Goal: Task Accomplishment & Management: Complete application form

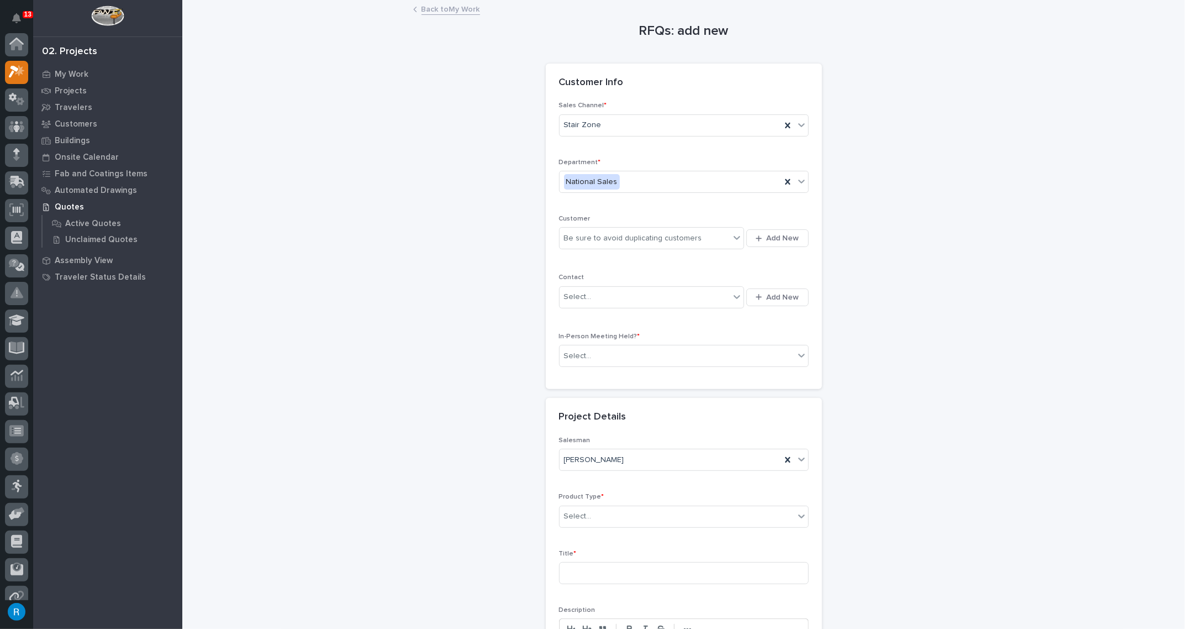
scroll to position [27, 0]
click at [712, 241] on div "Be sure to avoid duplicating customers" at bounding box center [645, 238] width 171 height 18
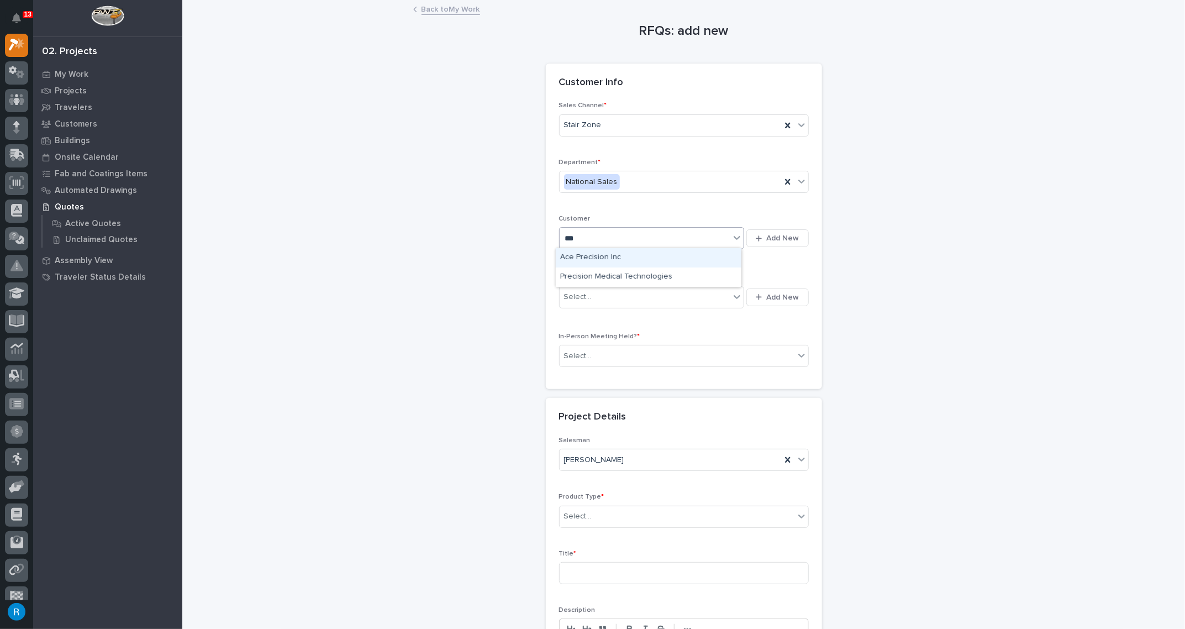
type input "****"
click at [656, 256] on div "CISA - Cybersecurity & Infrastructure Security Agency" at bounding box center [649, 257] width 186 height 19
click at [616, 301] on div "Select..." at bounding box center [645, 297] width 171 height 18
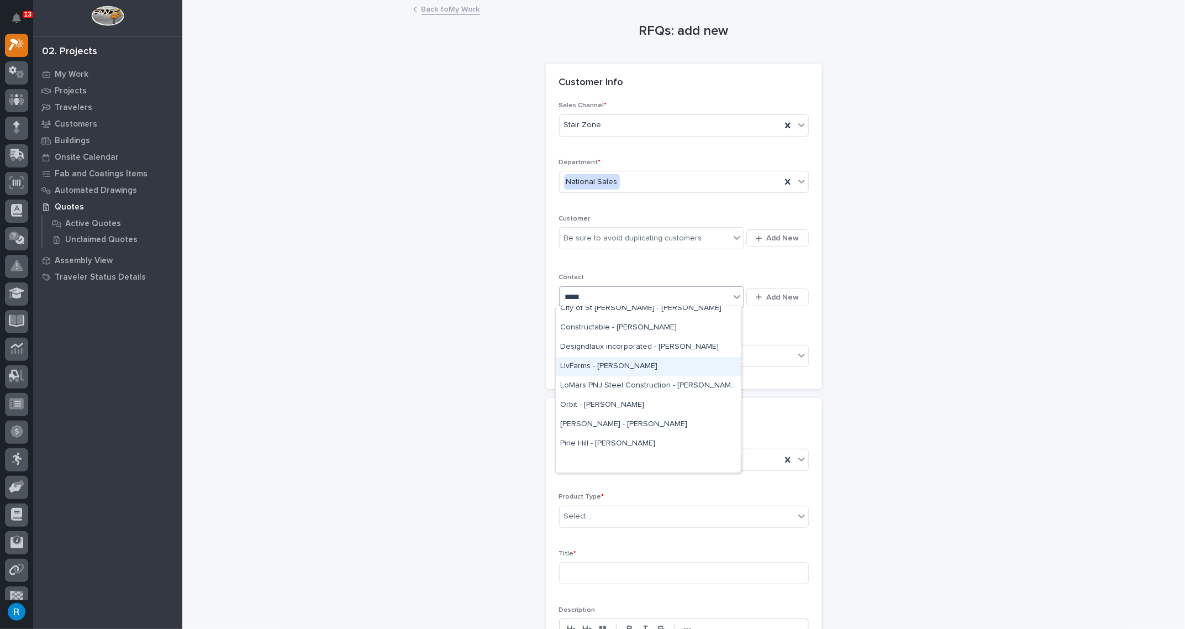
scroll to position [0, 0]
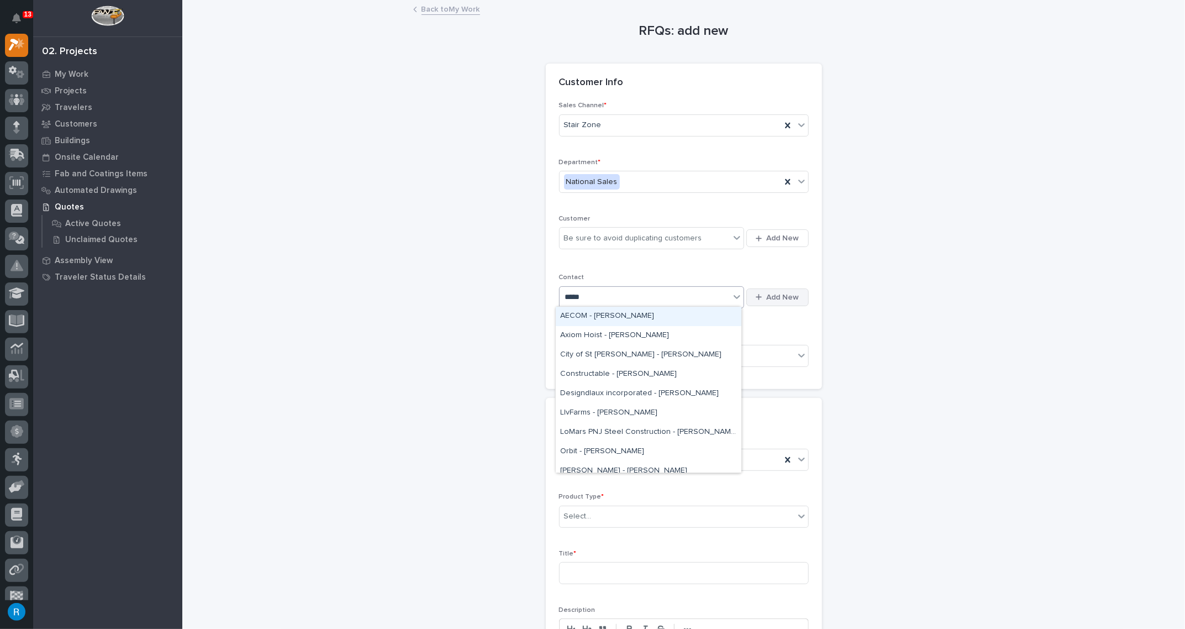
type input "*****"
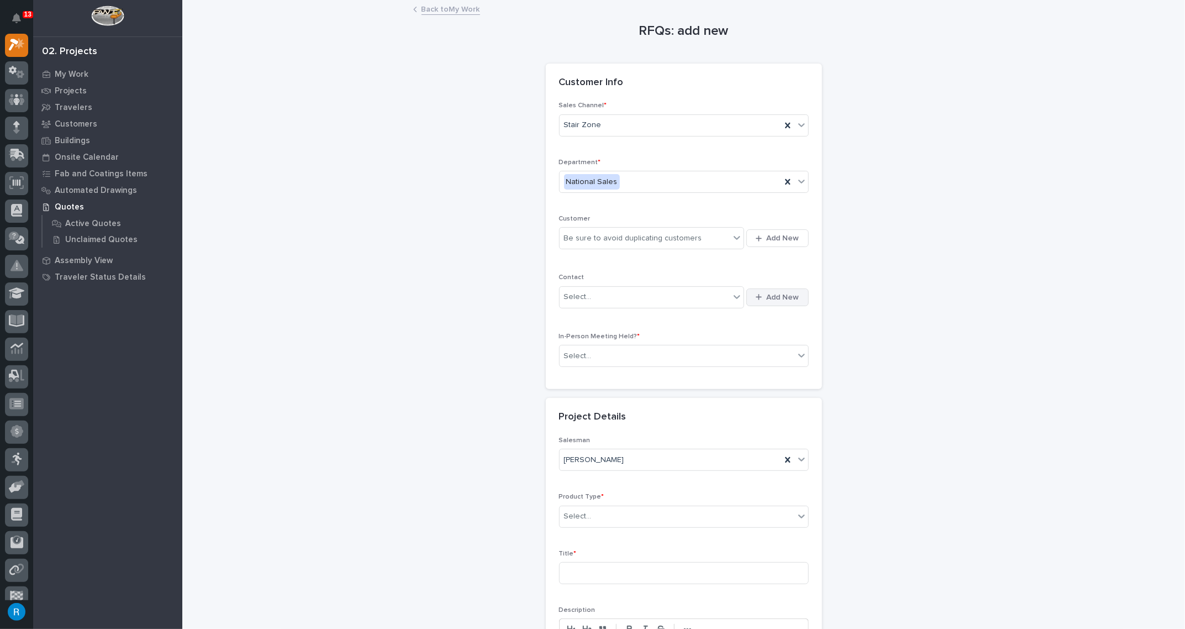
click at [783, 296] on span "Add New" at bounding box center [783, 297] width 33 height 10
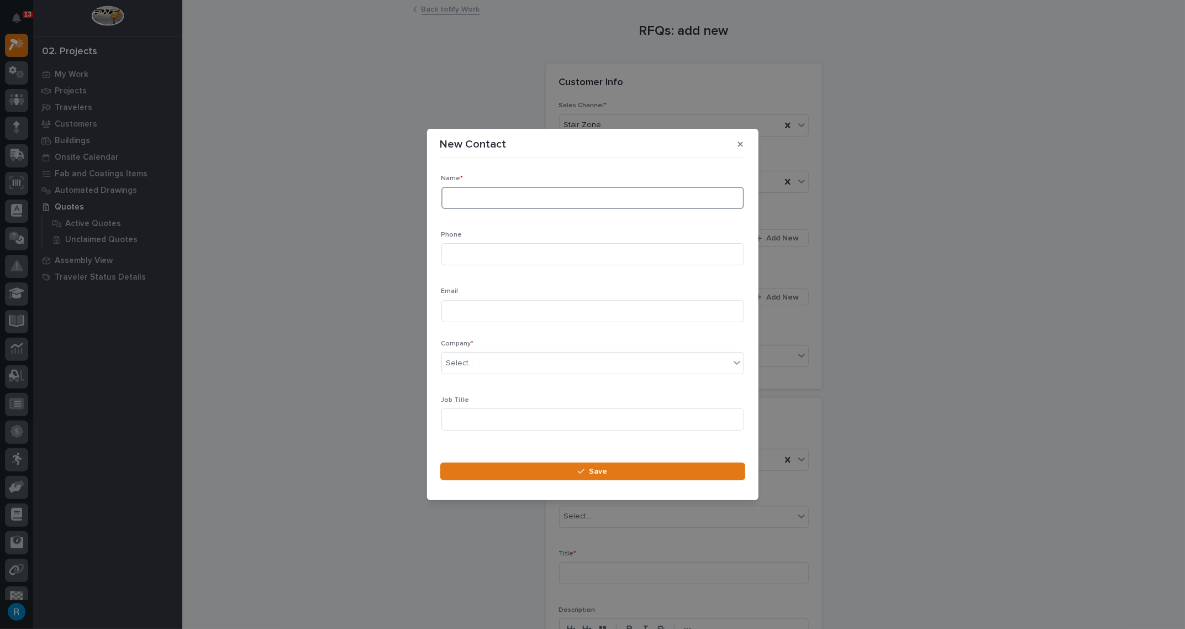
click at [481, 200] on input at bounding box center [592, 198] width 303 height 22
click at [481, 200] on input "[PERSON_NAME]" at bounding box center [592, 198] width 303 height 22
type input "[PERSON_NAME]"
type input "[PHONE_NUMBER]"
type input "[PERSON_NAME][EMAIL_ADDRESS][PERSON_NAME][DOMAIN_NAME]"
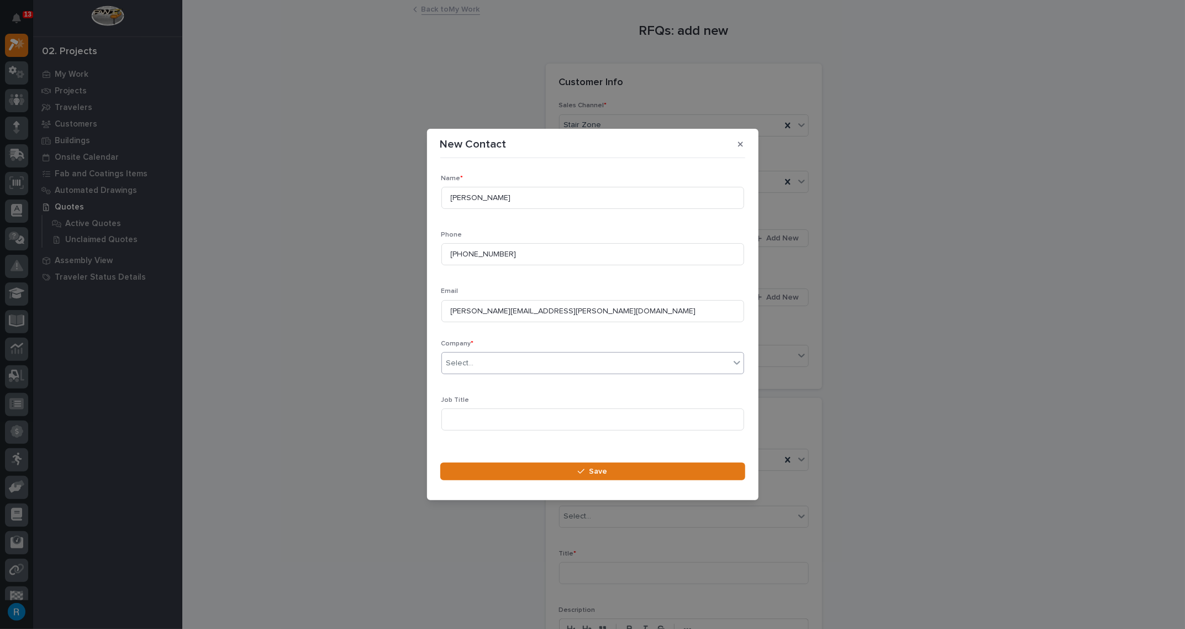
click at [636, 368] on div "Select..." at bounding box center [586, 363] width 288 height 18
type input "****"
click at [578, 382] on div "CISA - Cybersecurity & Infrastructure Security Agency" at bounding box center [589, 384] width 294 height 19
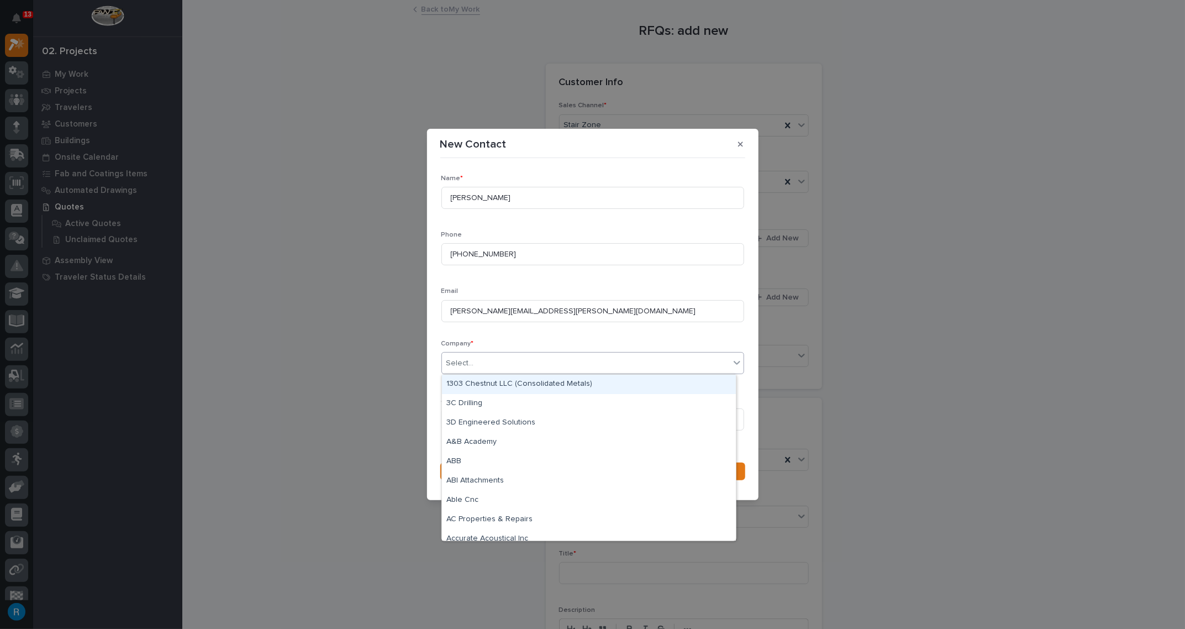
click at [553, 366] on div "Select..." at bounding box center [586, 363] width 288 height 18
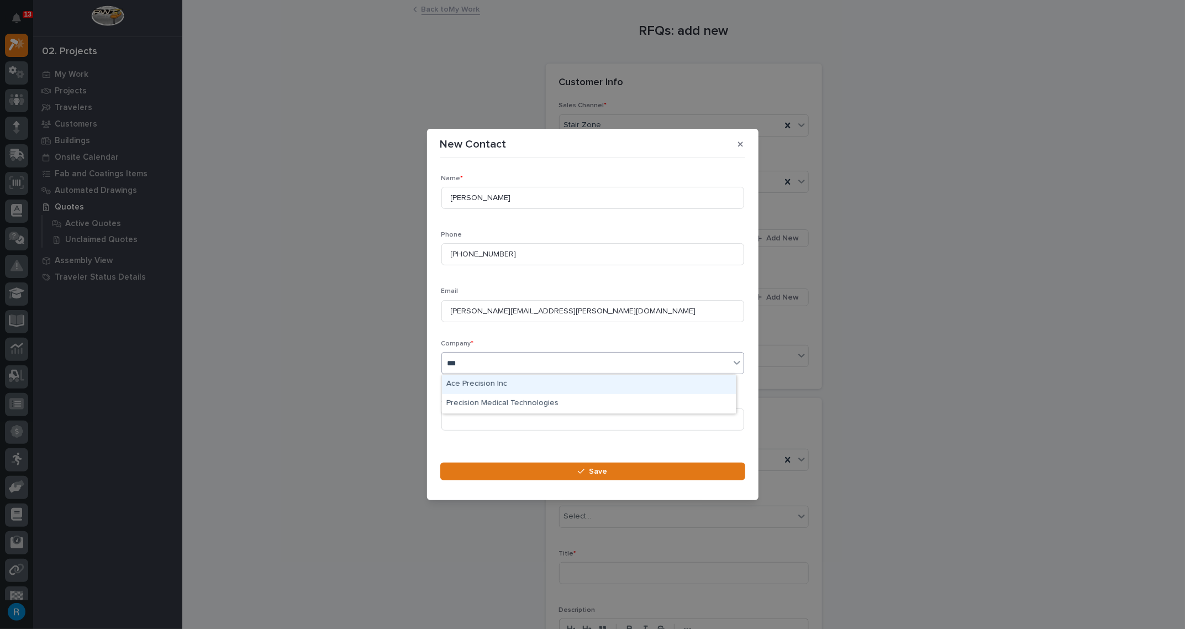
type input "****"
click at [602, 385] on div "CISA - Cybersecurity & Infrastructure Security Agency" at bounding box center [589, 384] width 294 height 19
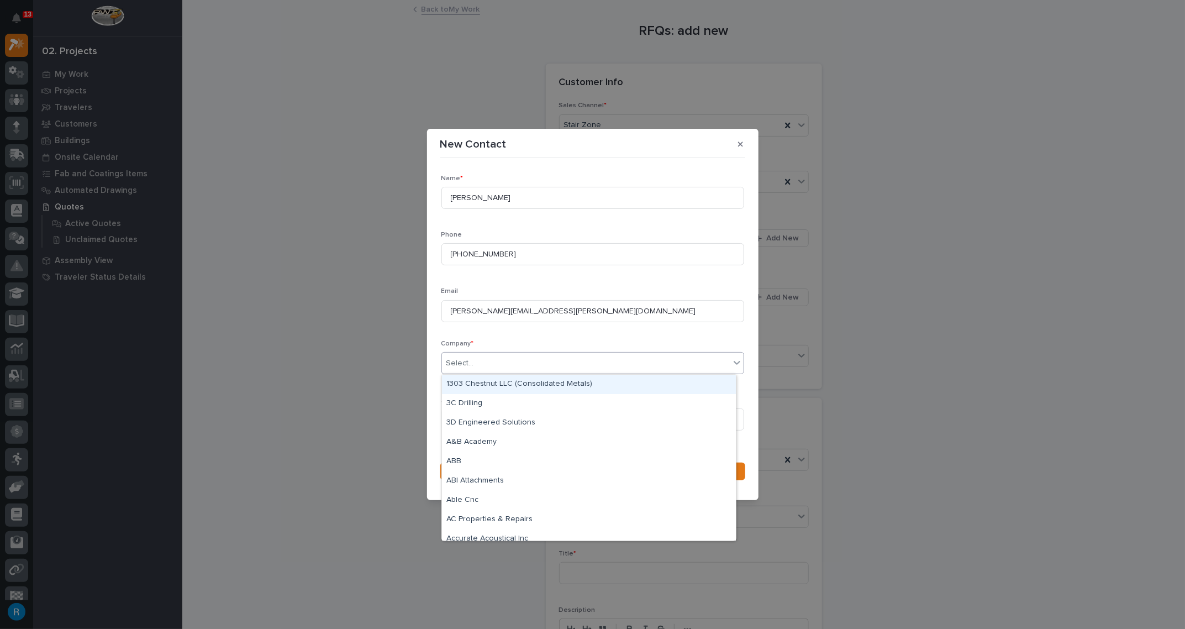
click at [681, 366] on div "Select..." at bounding box center [586, 363] width 288 height 18
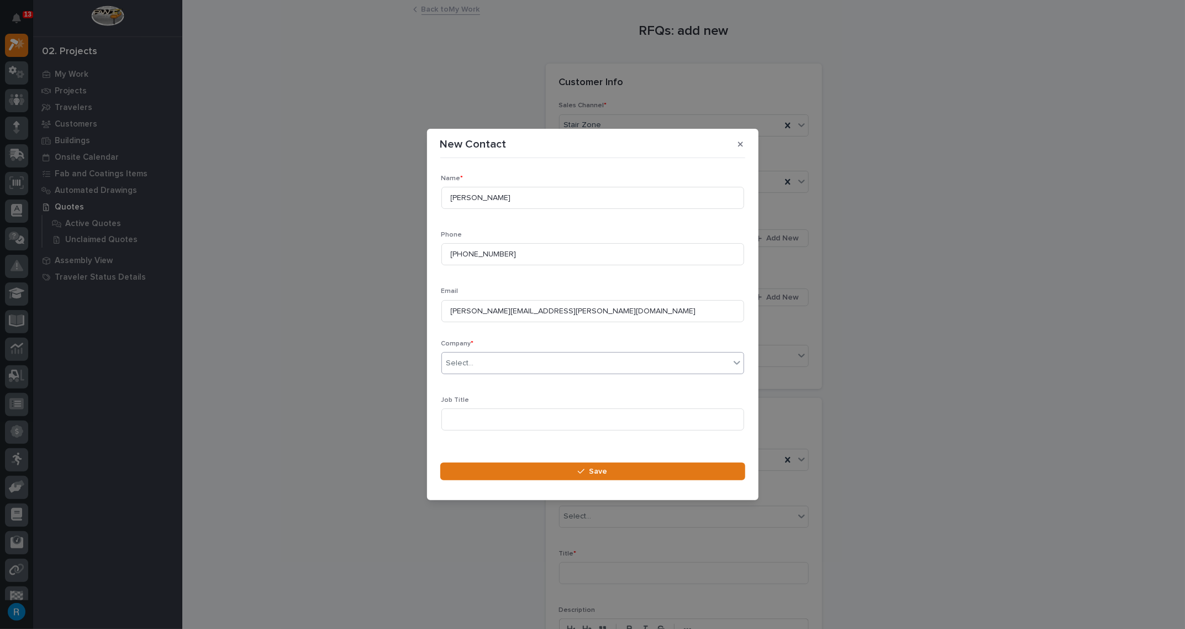
click at [513, 365] on div "Select..." at bounding box center [586, 363] width 288 height 18
type input "****"
click at [523, 384] on div "CISA - Cybersecurity & Infrastructure Security Agency" at bounding box center [589, 384] width 294 height 19
click at [455, 419] on input at bounding box center [592, 419] width 303 height 22
click at [574, 362] on div "Select..." at bounding box center [586, 363] width 288 height 18
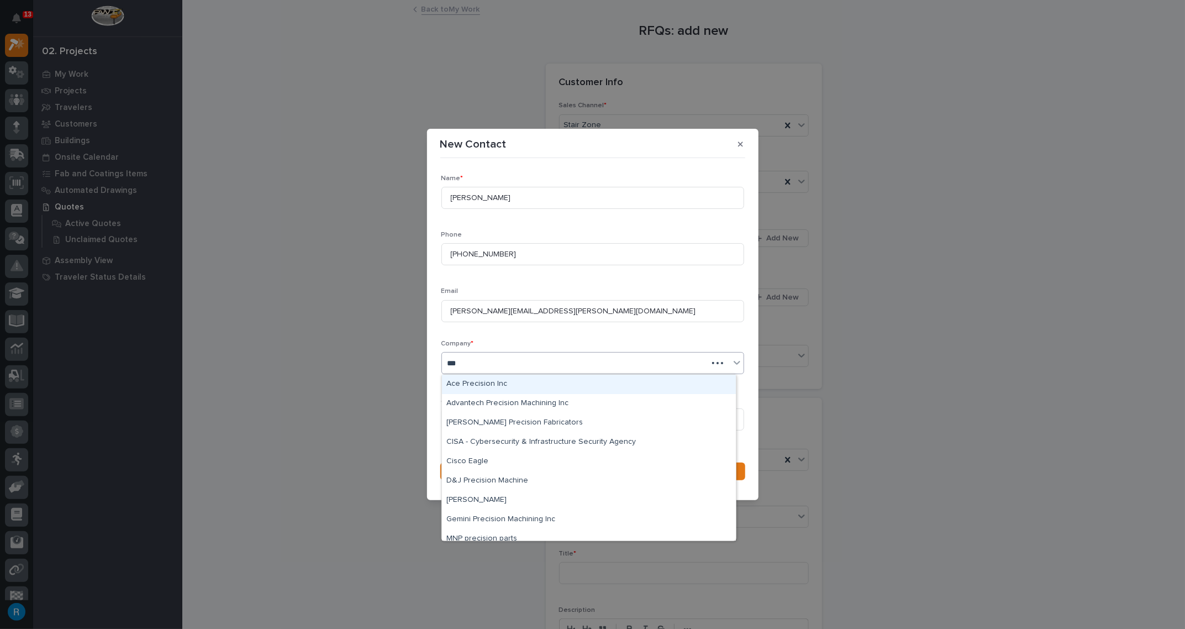
type input "****"
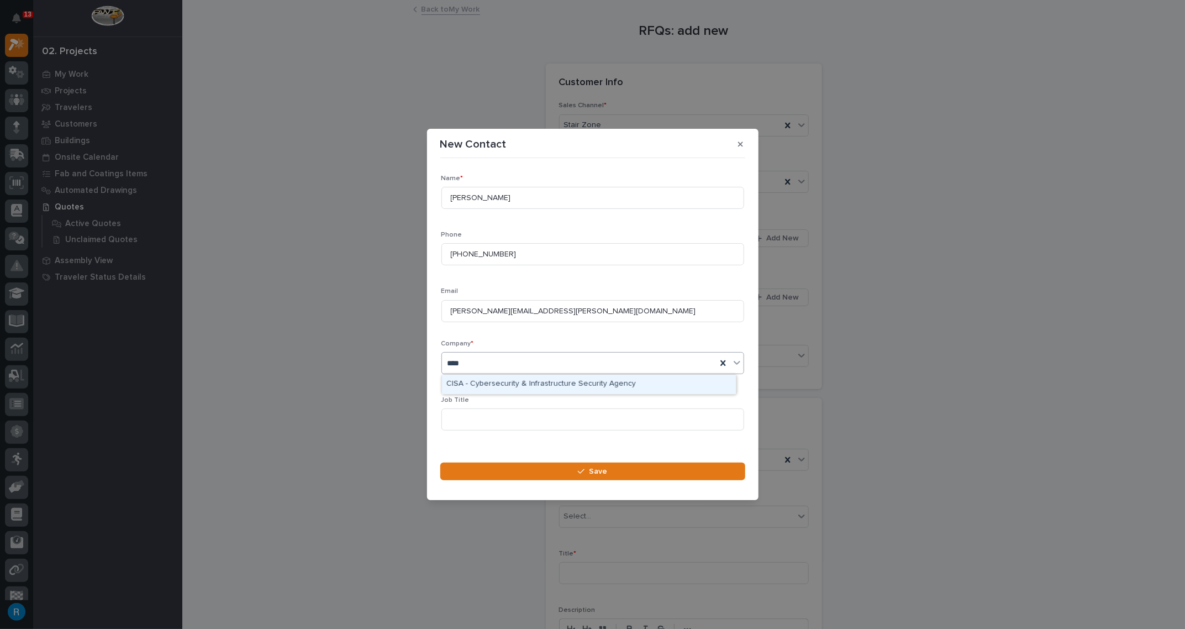
click at [455, 382] on div "CISA - Cybersecurity & Infrastructure Security Agency" at bounding box center [589, 384] width 294 height 19
click at [476, 422] on input at bounding box center [592, 419] width 303 height 22
click at [741, 144] on icon "button" at bounding box center [740, 143] width 5 height 5
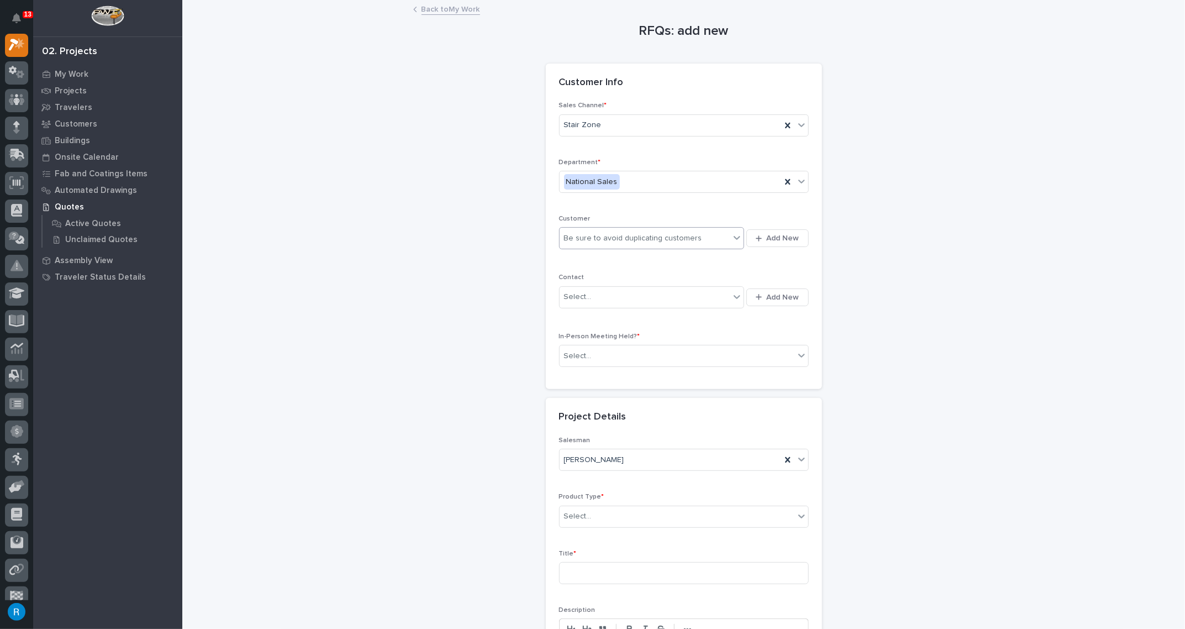
click at [712, 241] on div "Be sure to avoid duplicating customers" at bounding box center [645, 238] width 171 height 18
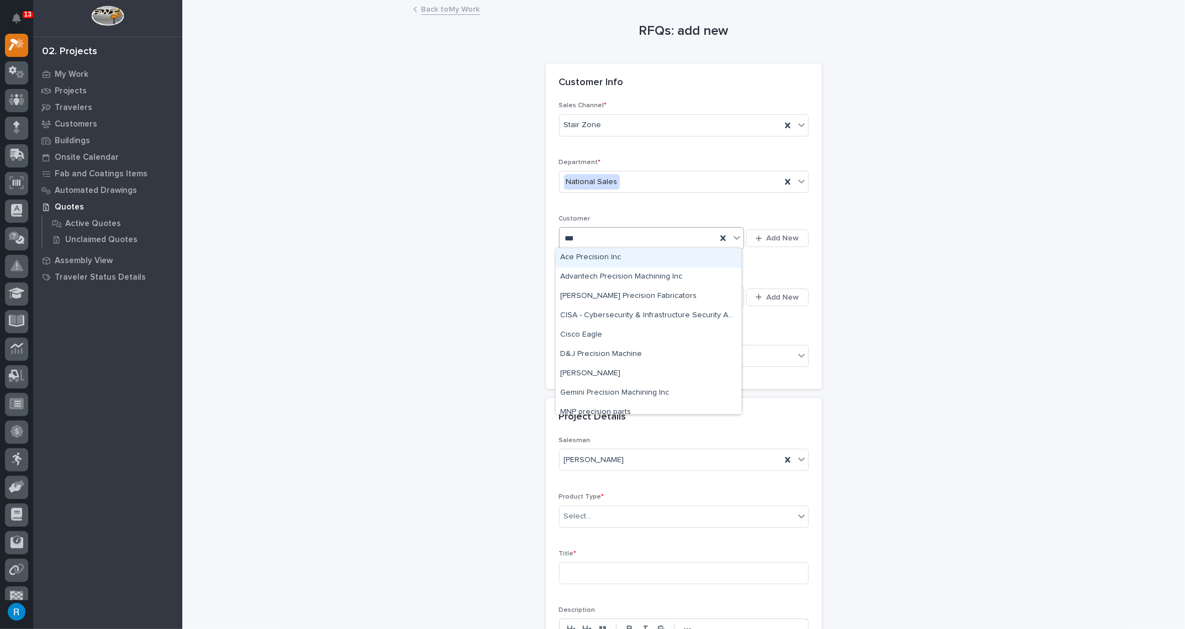
type input "****"
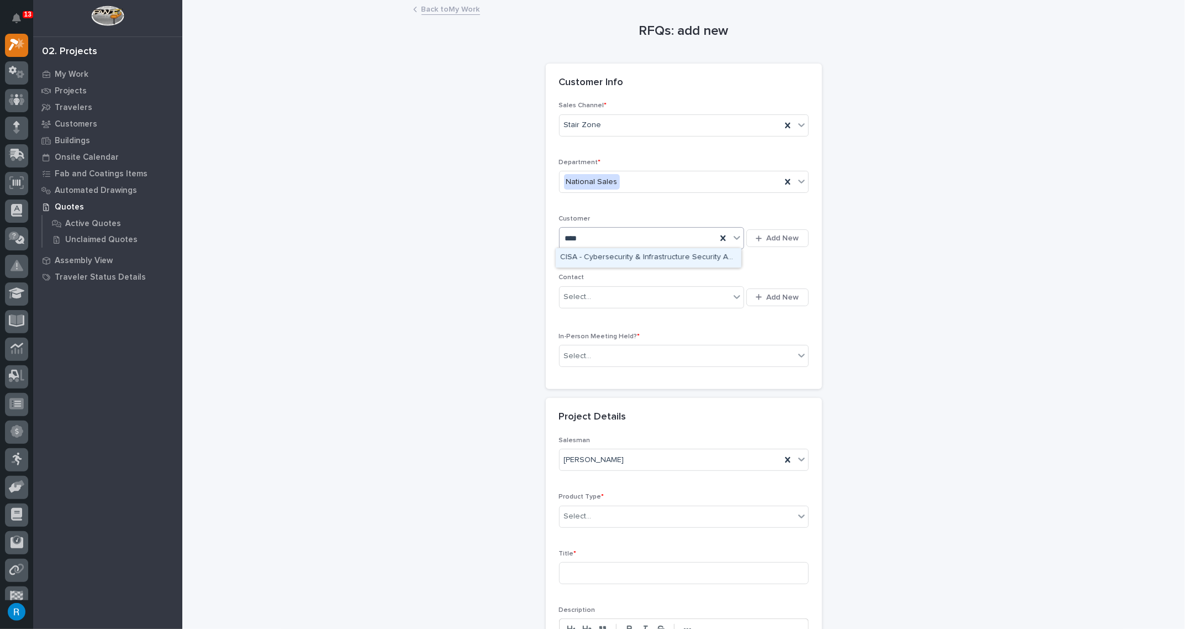
click at [593, 259] on div "CISA - Cybersecurity & Infrastructure Security Agency" at bounding box center [649, 257] width 186 height 19
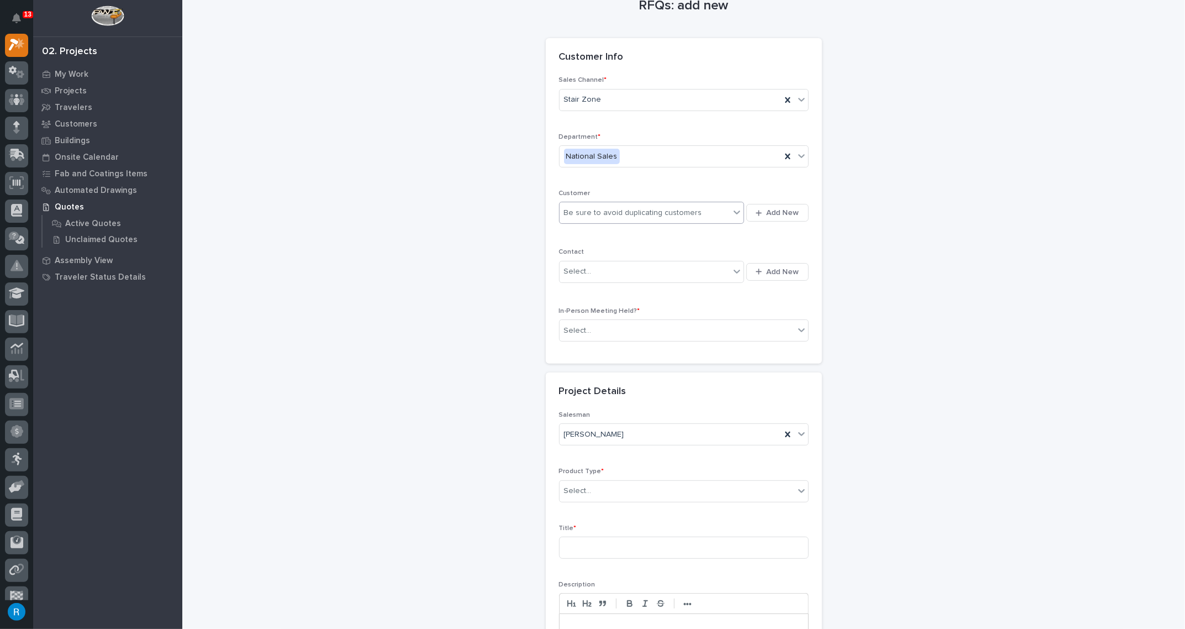
scroll to position [0, 0]
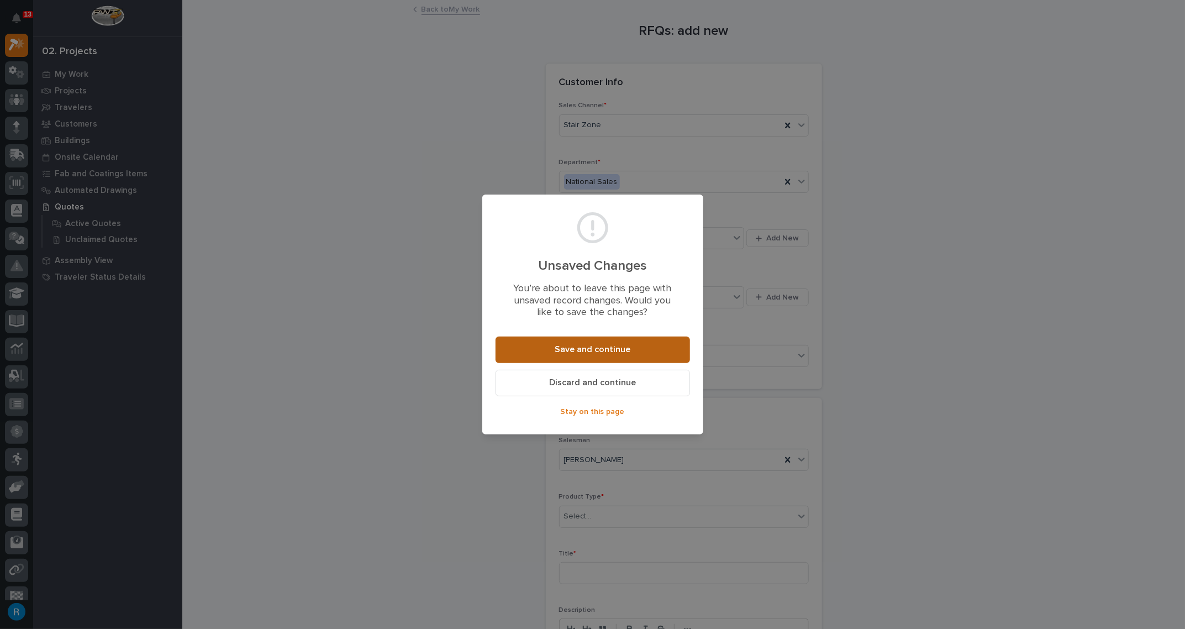
click at [589, 350] on span "Save and continue" at bounding box center [593, 350] width 76 height 12
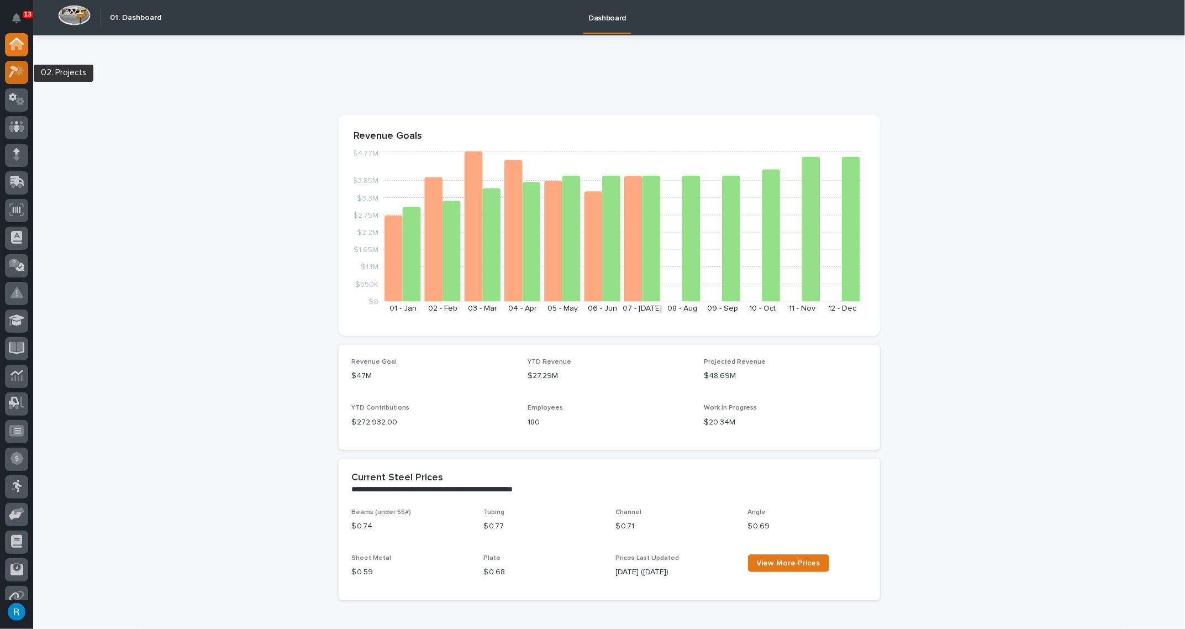
click at [12, 70] on icon at bounding box center [17, 71] width 16 height 13
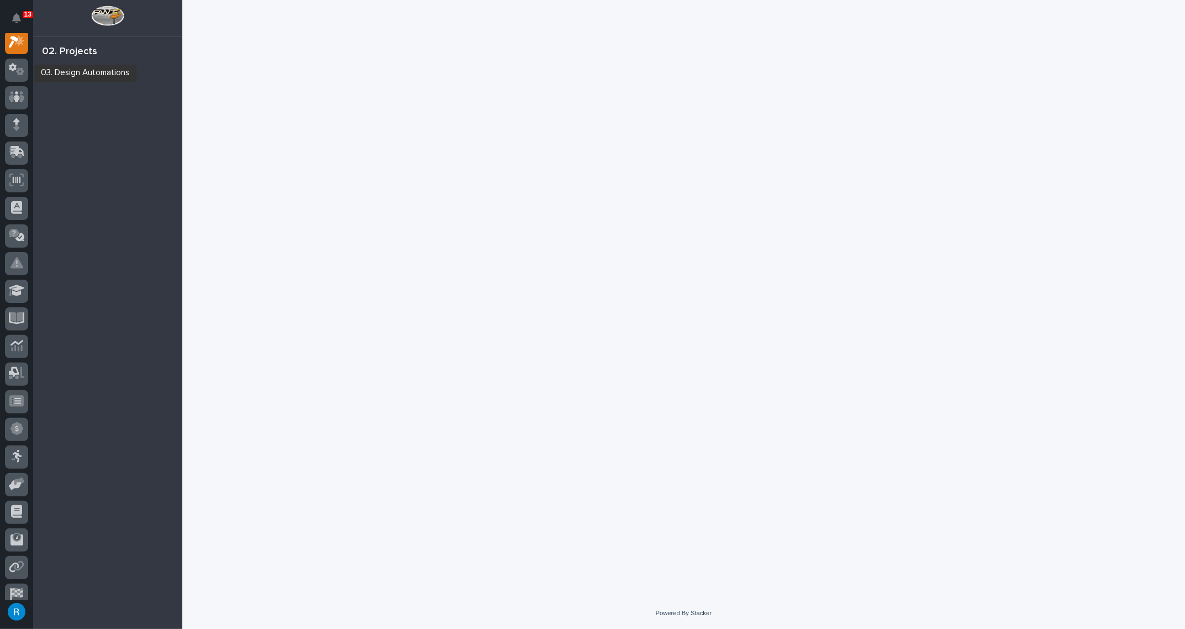
scroll to position [27, 0]
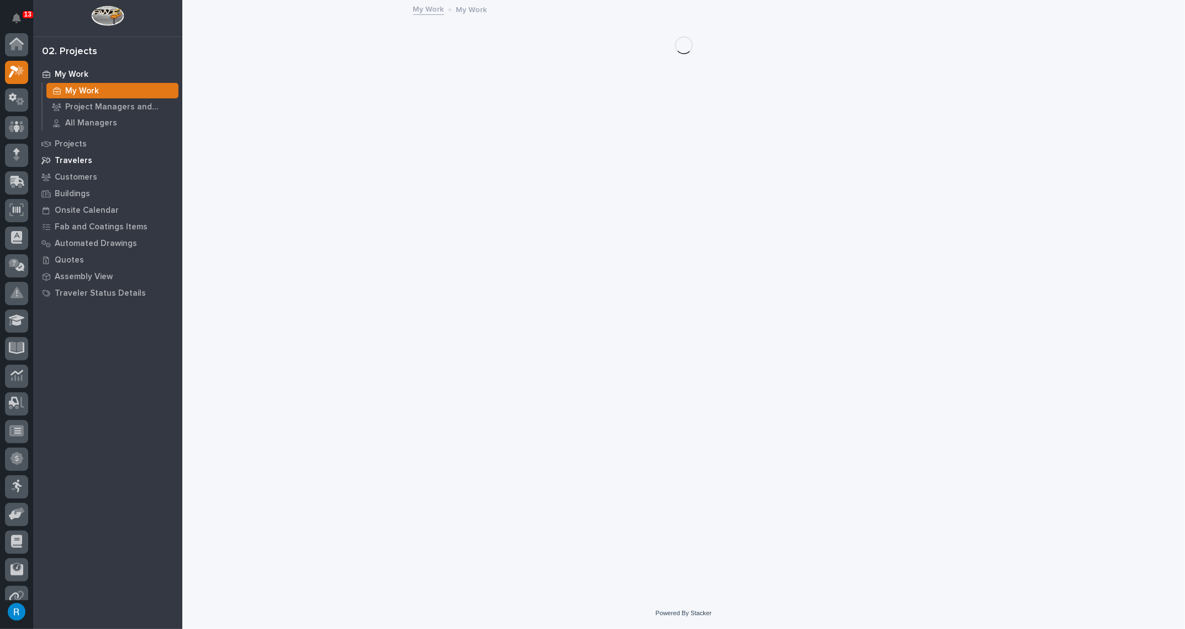
scroll to position [27, 0]
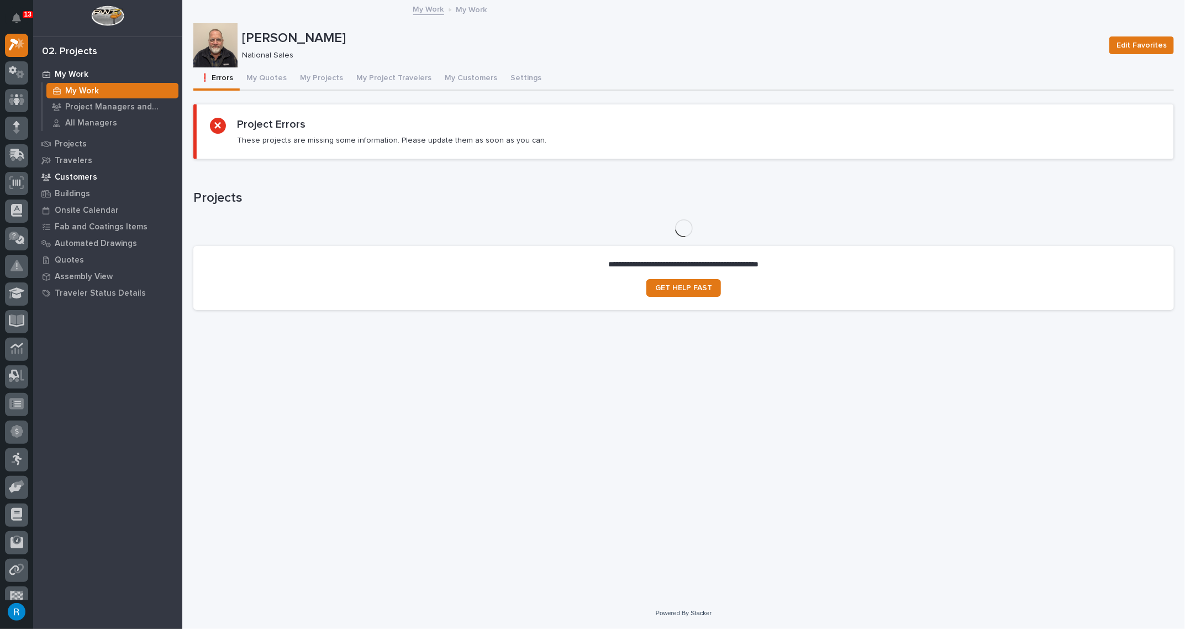
click at [78, 176] on p "Customers" at bounding box center [76, 177] width 43 height 10
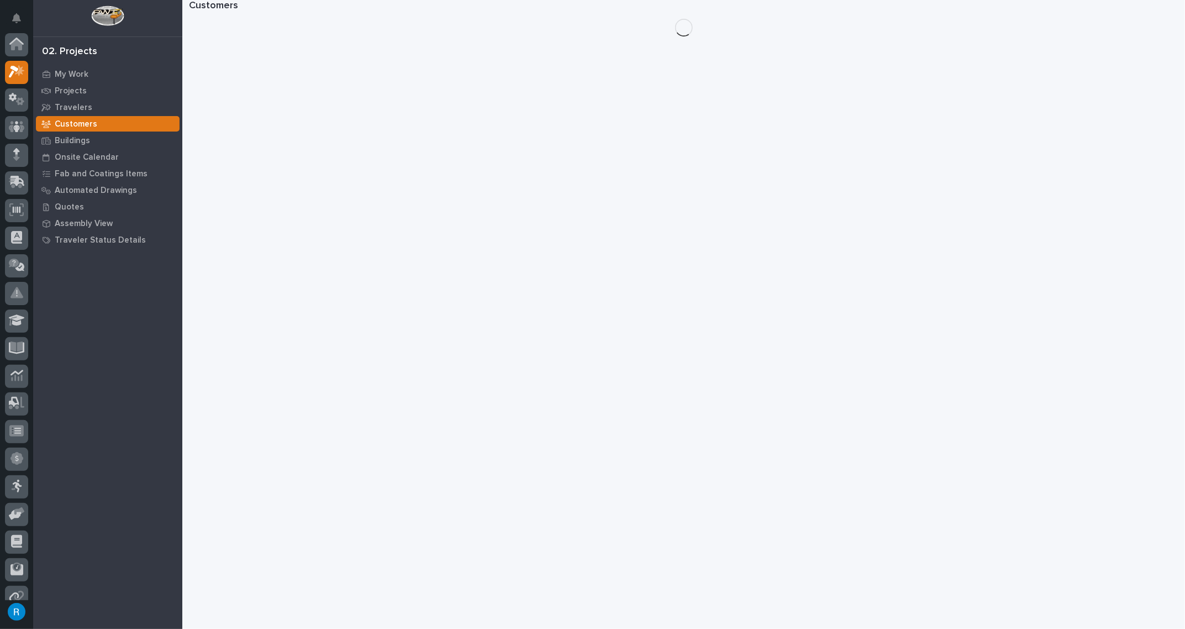
scroll to position [27, 0]
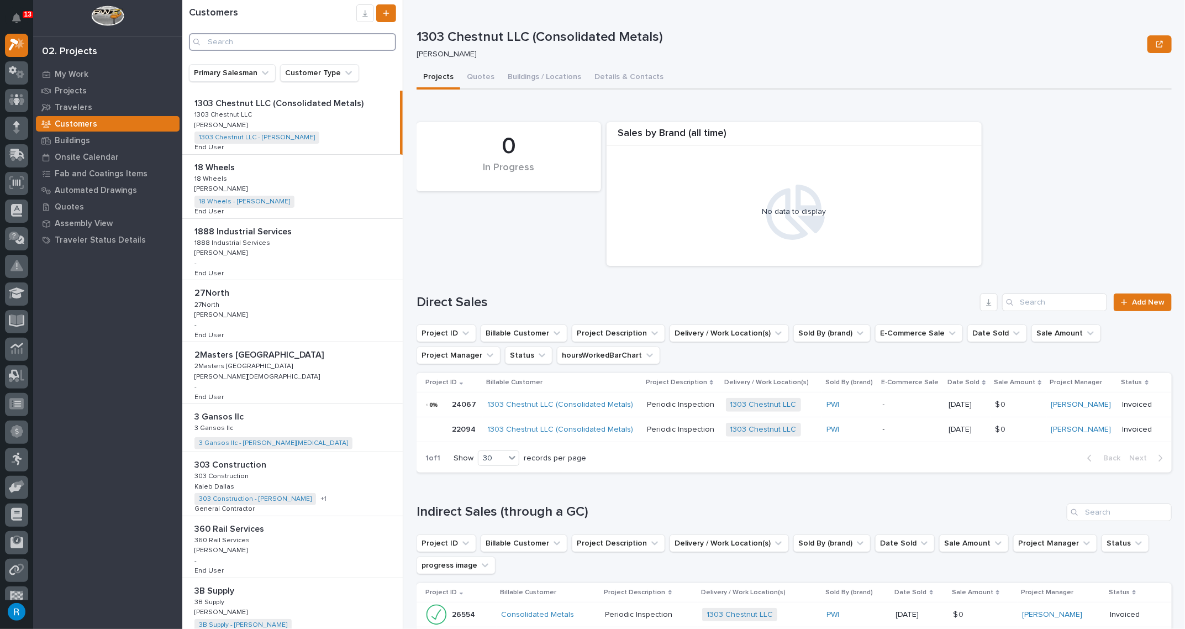
click at [212, 44] on input "Search" at bounding box center [292, 42] width 207 height 18
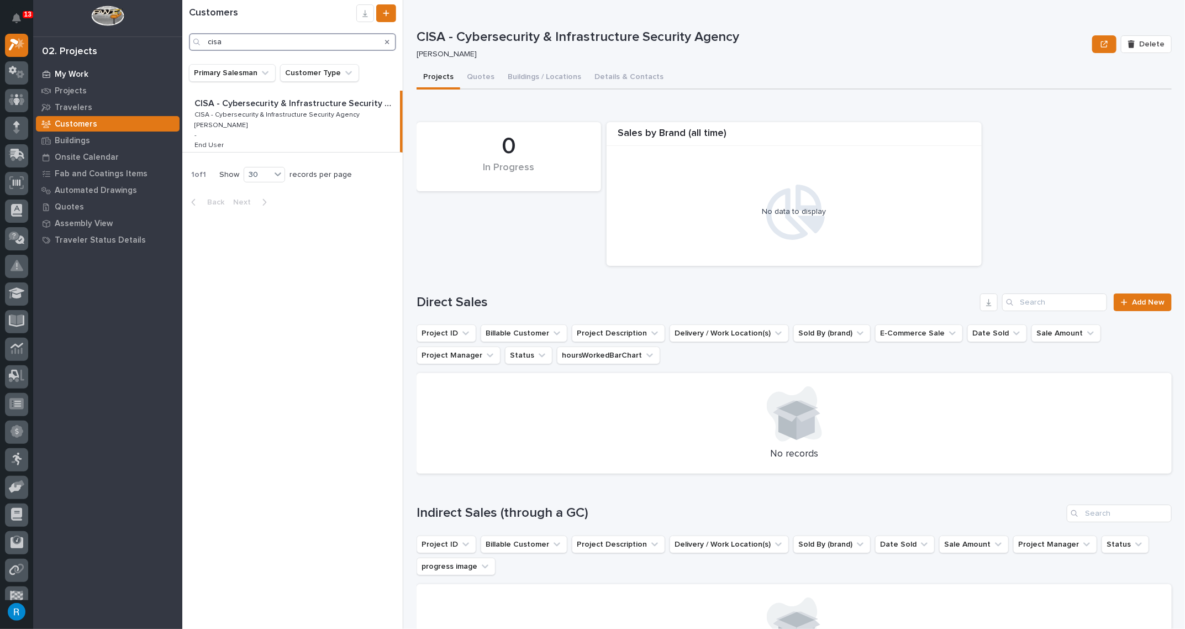
type input "cisa"
click at [64, 72] on p "My Work" at bounding box center [72, 75] width 34 height 10
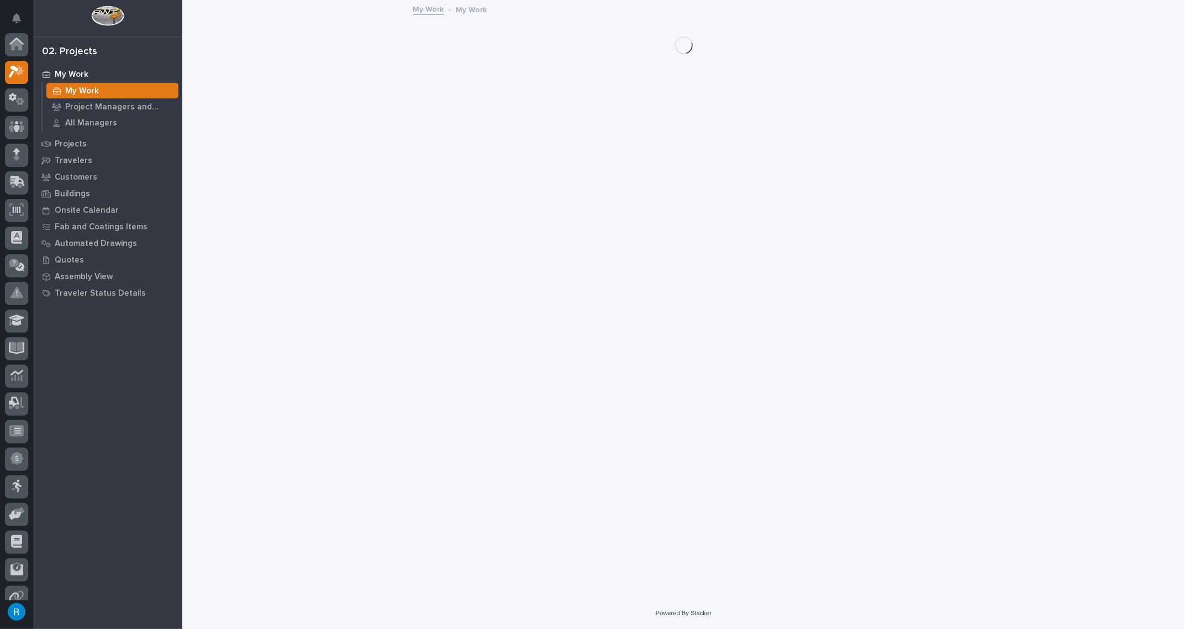
scroll to position [27, 0]
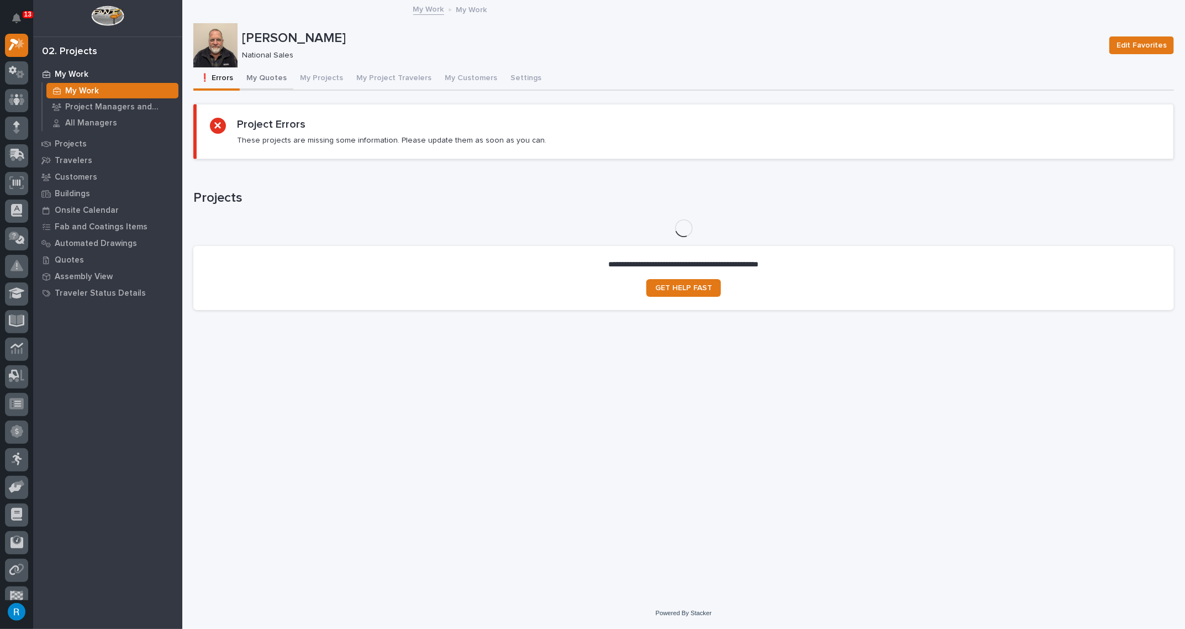
click at [261, 78] on button "My Quotes" at bounding box center [267, 78] width 54 height 23
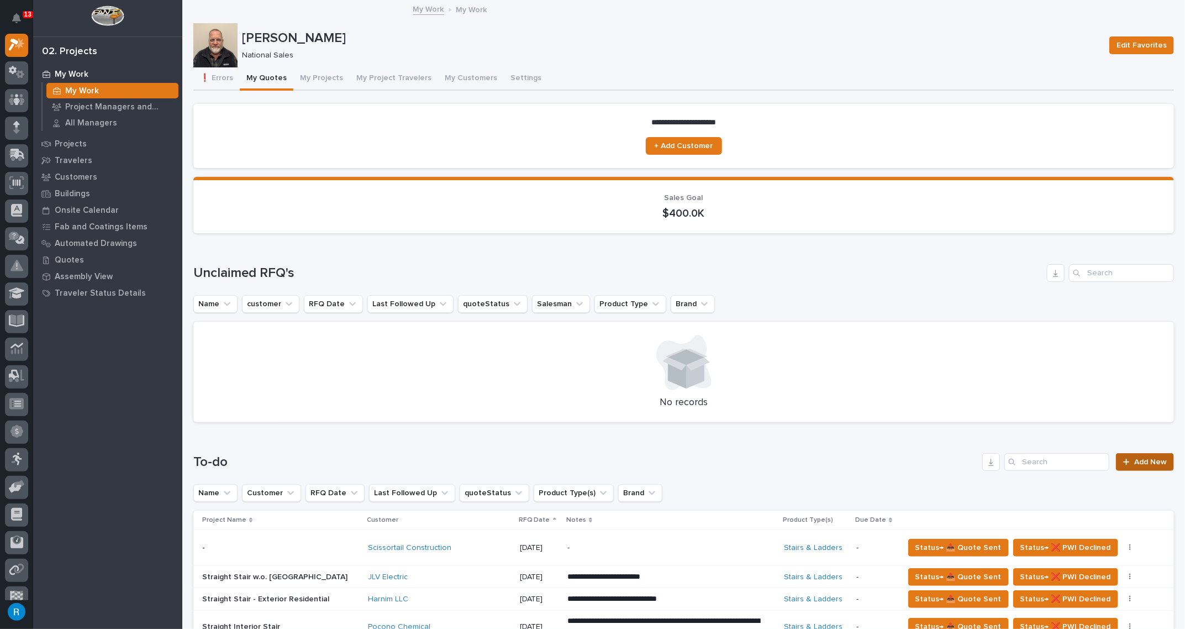
click at [1134, 462] on span "Add New" at bounding box center [1150, 462] width 33 height 8
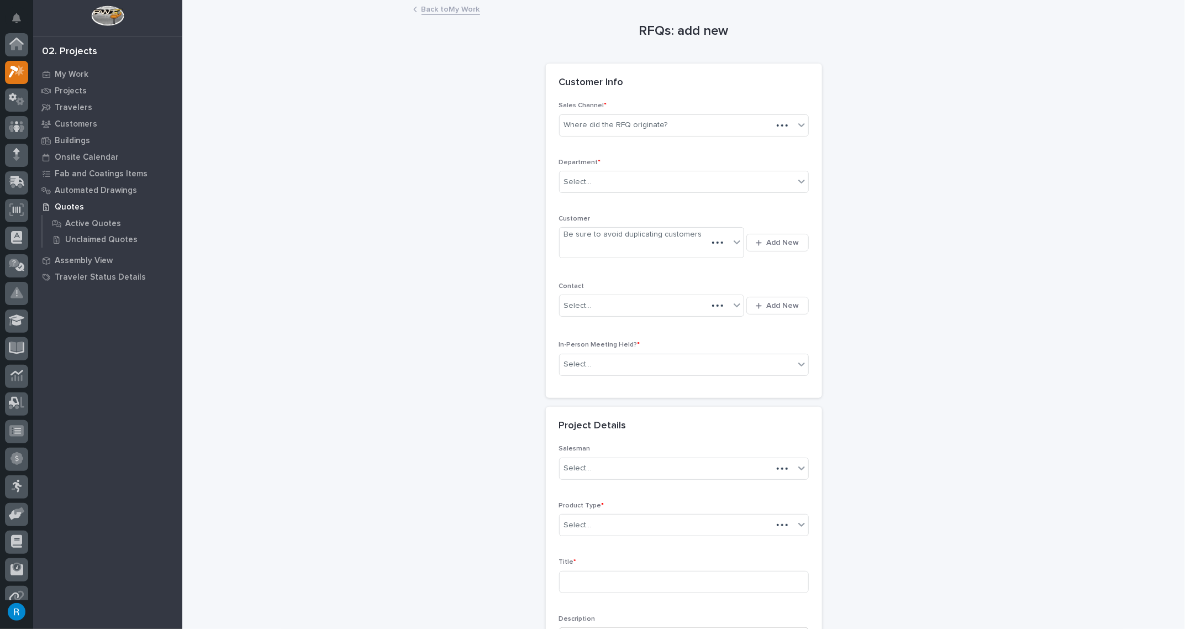
scroll to position [27, 0]
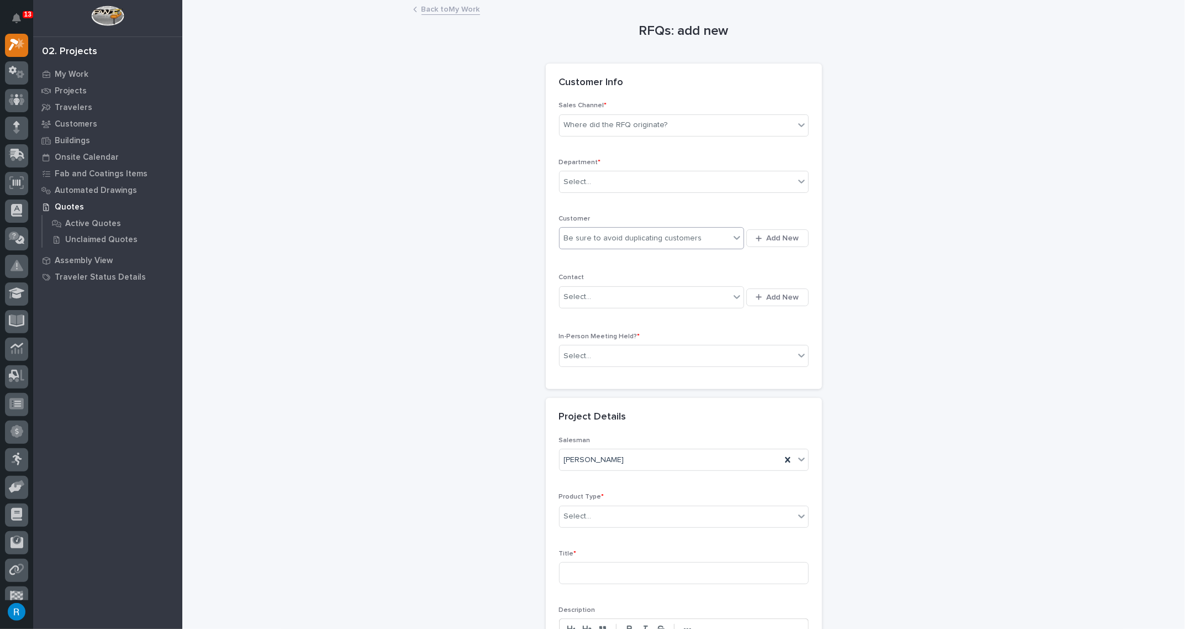
click at [711, 241] on div "Be sure to avoid duplicating customers" at bounding box center [645, 238] width 171 height 18
type input "****"
click at [667, 259] on div "CISA - Cybersecurity & Infrastructure Security Agency" at bounding box center [649, 257] width 186 height 19
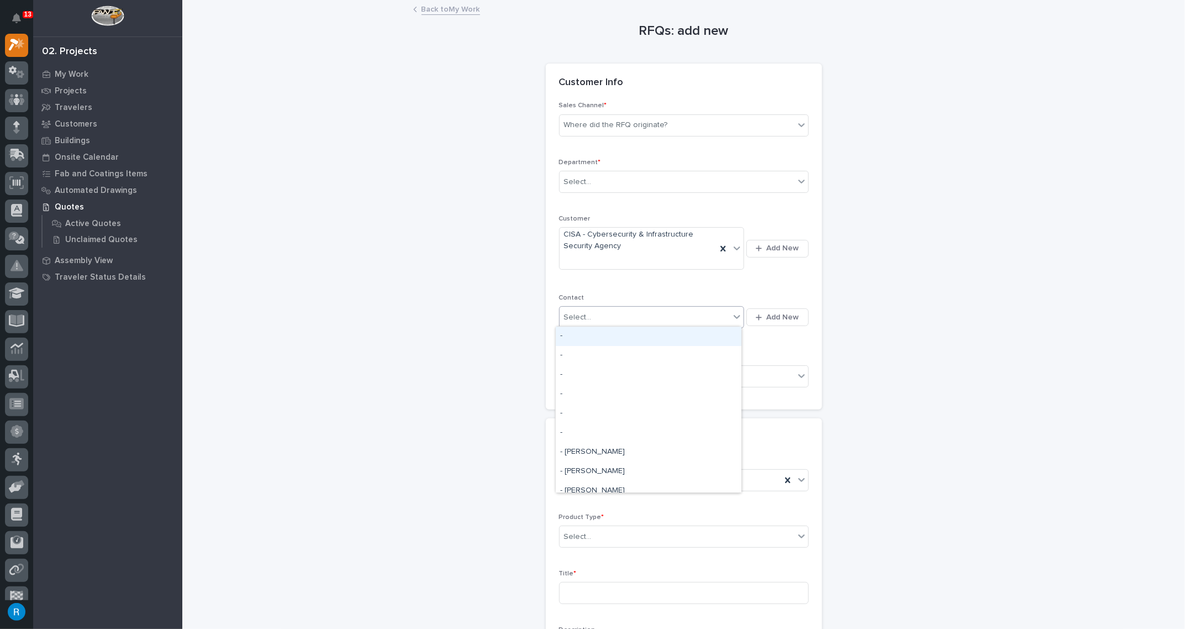
click at [632, 320] on div "Select..." at bounding box center [645, 317] width 171 height 18
type input "**********"
click at [673, 127] on div "Where did the RFQ originate?" at bounding box center [677, 125] width 235 height 18
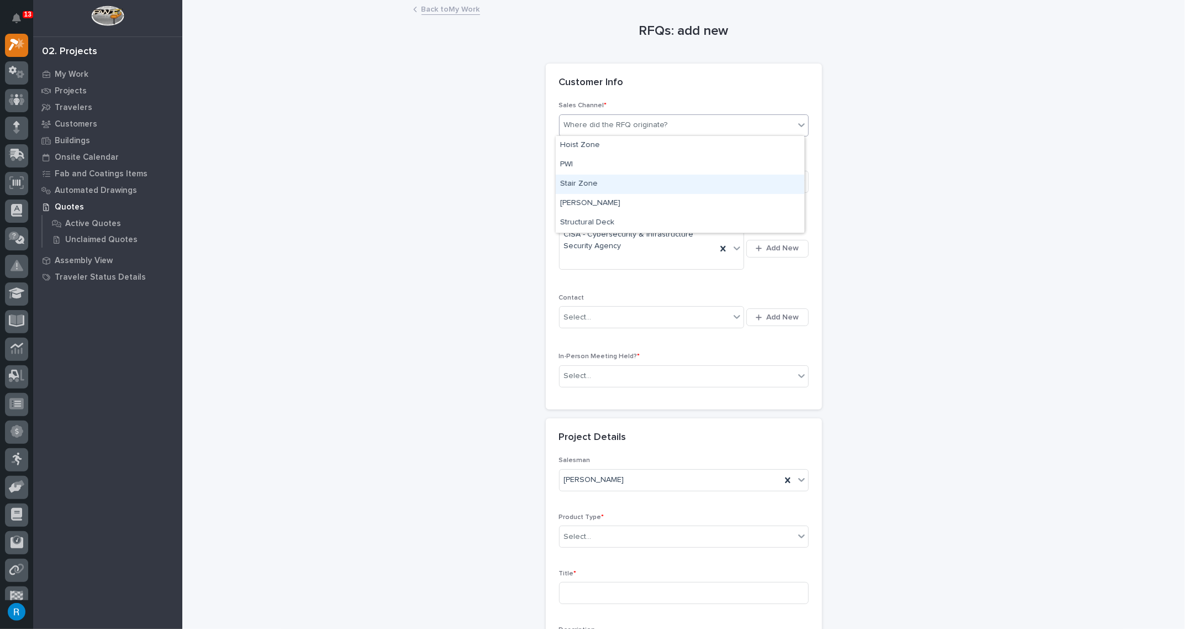
drag, startPoint x: 570, startPoint y: 171, endPoint x: 572, endPoint y: 182, distance: 11.7
click at [572, 182] on div "Stair Zone" at bounding box center [680, 184] width 249 height 19
click at [576, 182] on div "Select..." at bounding box center [578, 182] width 28 height 12
click at [578, 197] on span "National Sales" at bounding box center [588, 201] width 56 height 12
click at [668, 252] on div "CISA - Cybersecurity & Infrastructure Security Agency" at bounding box center [638, 248] width 157 height 41
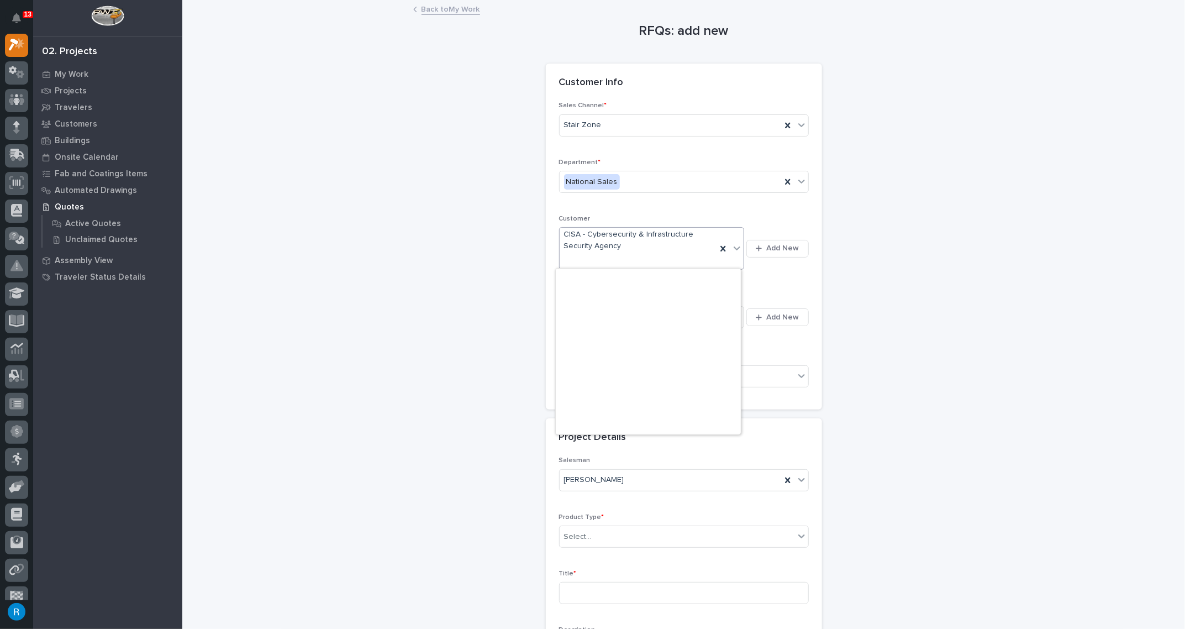
scroll to position [3538, 0]
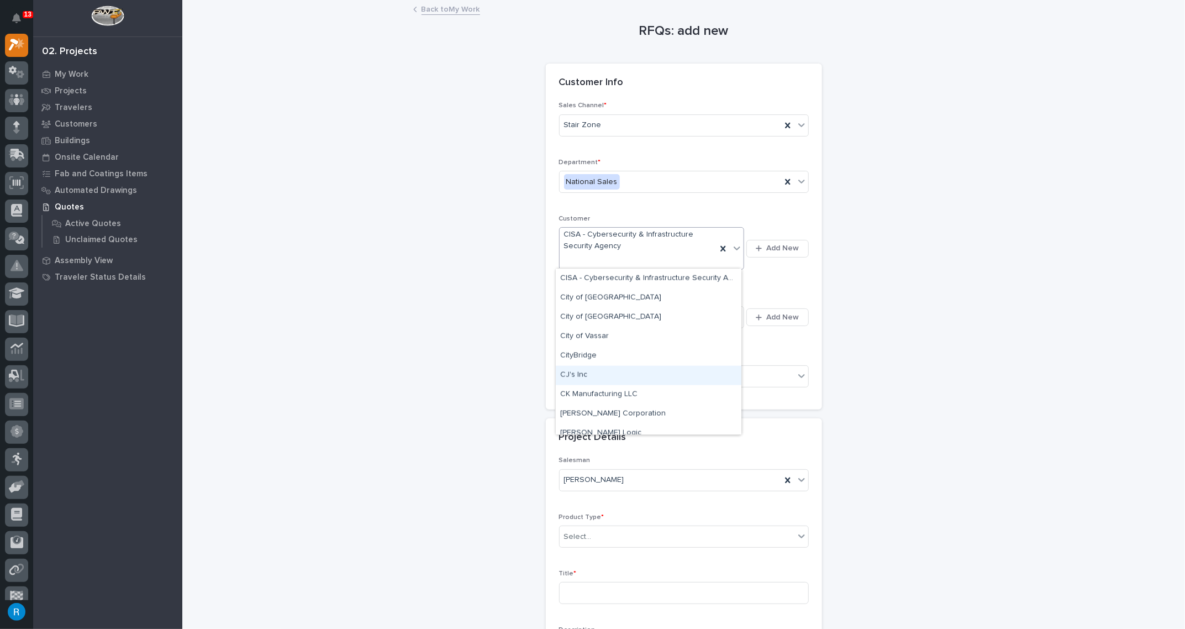
click at [998, 343] on div "RFQs: add new Loading... Saving… Loading... Saving… Loading... Saving… Customer…" at bounding box center [683, 395] width 981 height 788
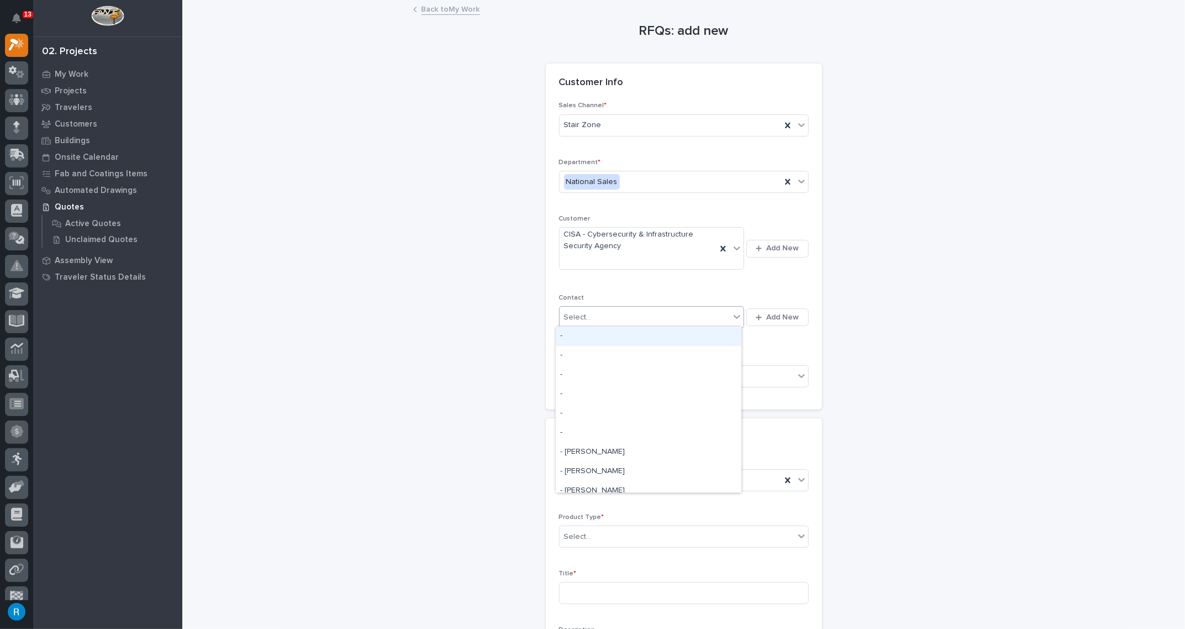
click at [631, 316] on div "Select..." at bounding box center [645, 317] width 171 height 18
click at [774, 314] on span "Add New" at bounding box center [783, 317] width 33 height 10
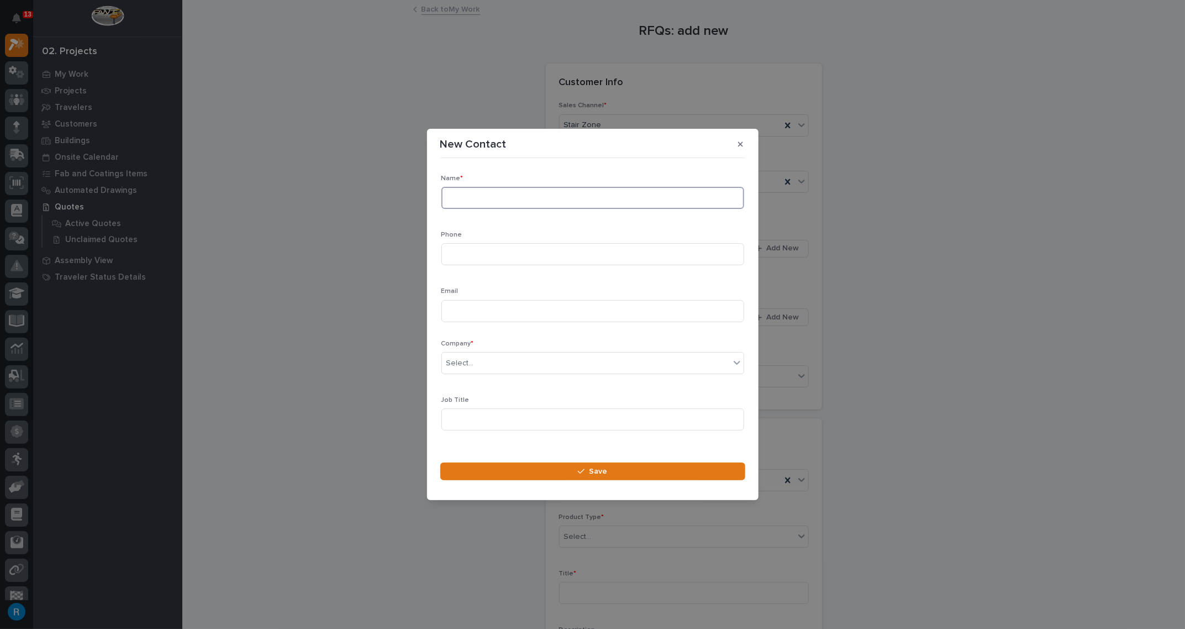
click at [472, 200] on input at bounding box center [592, 198] width 303 height 22
type input "[PERSON_NAME]"
click at [455, 259] on input at bounding box center [592, 254] width 303 height 22
type input "[PHONE_NUMBER]"
type input "[PERSON_NAME][EMAIL_ADDRESS][PERSON_NAME][DOMAIN_NAME]"
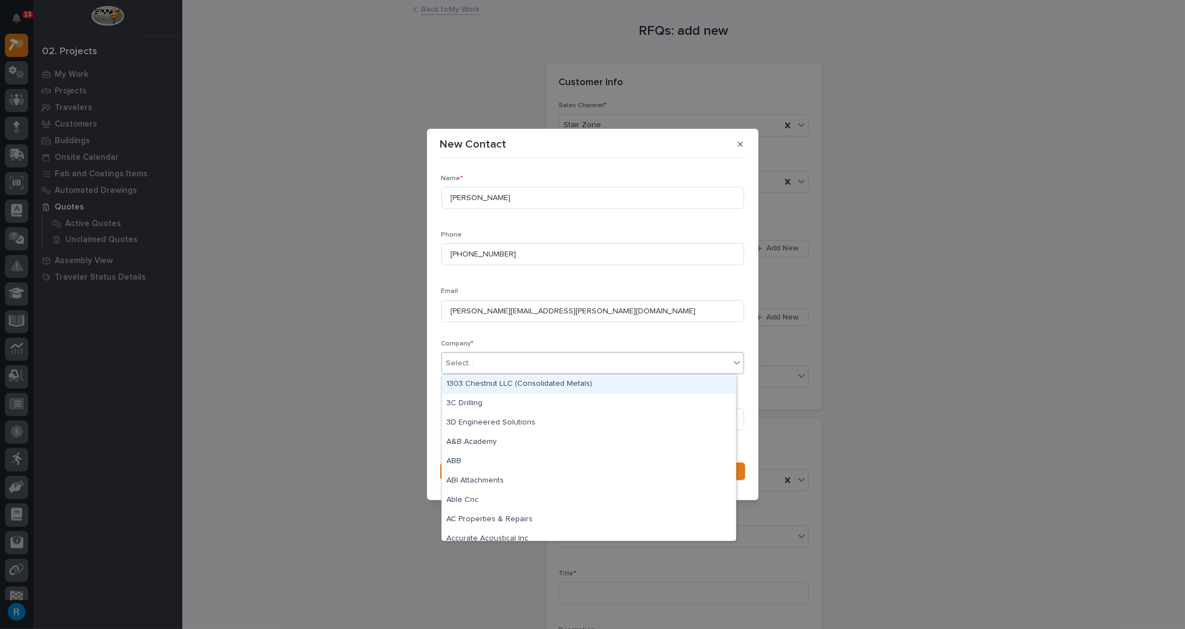
click at [479, 365] on div "Select..." at bounding box center [586, 363] width 288 height 18
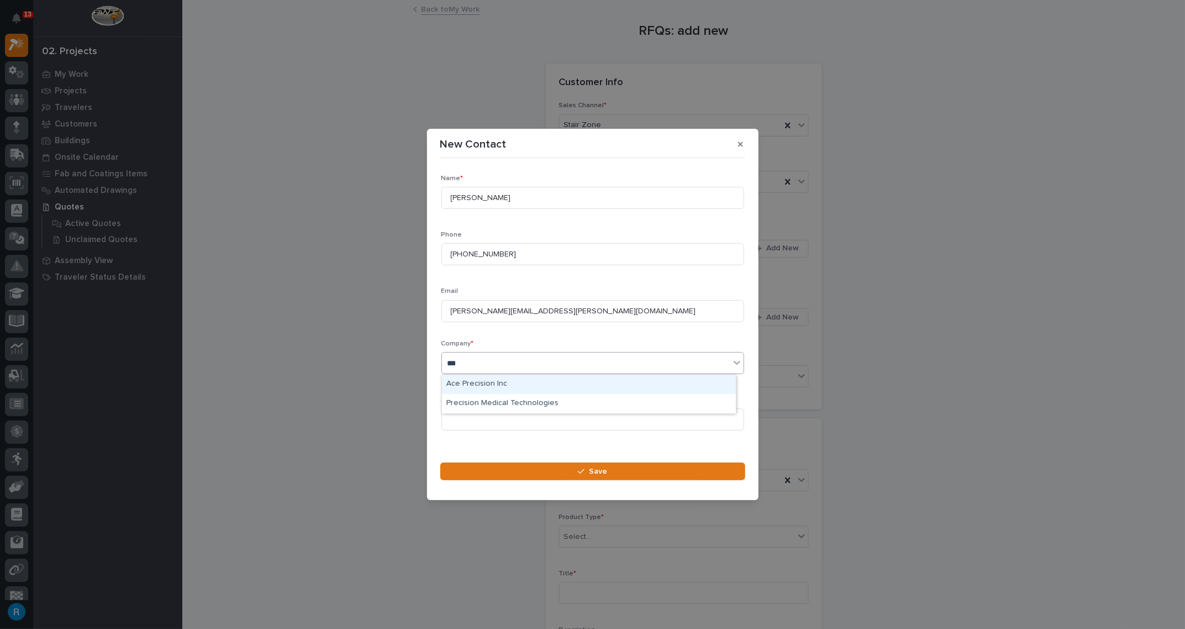
type input "****"
click at [556, 383] on div "CISA - Cybersecurity & Infrastructure Security Agency" at bounding box center [589, 384] width 294 height 19
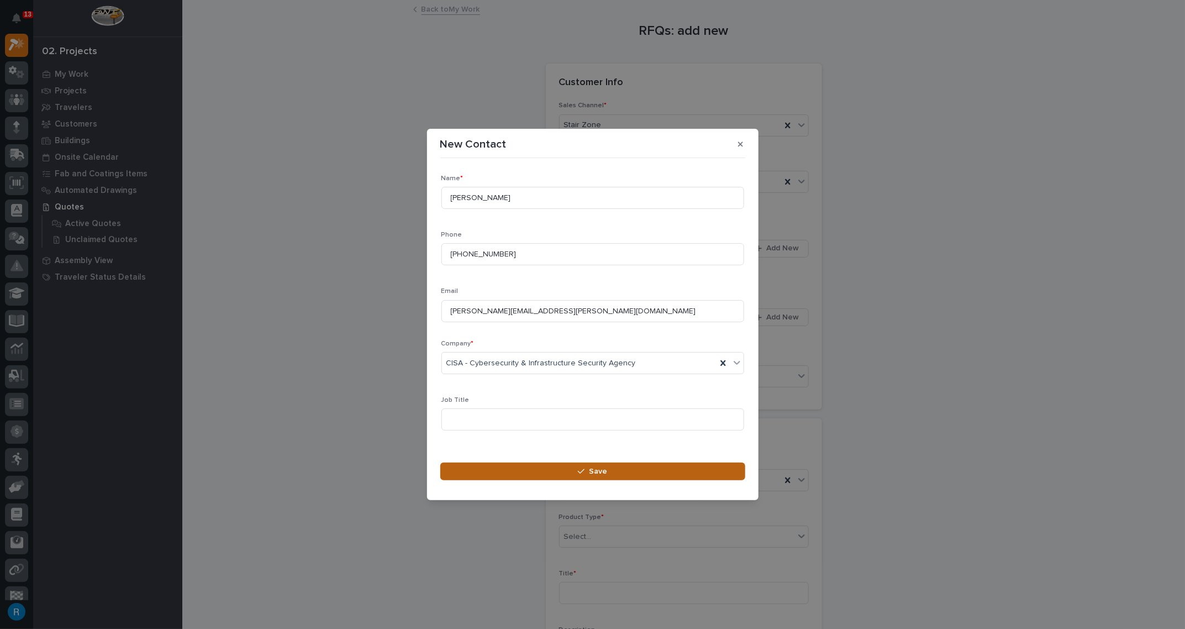
click at [591, 471] on span "Save" at bounding box center [598, 471] width 18 height 10
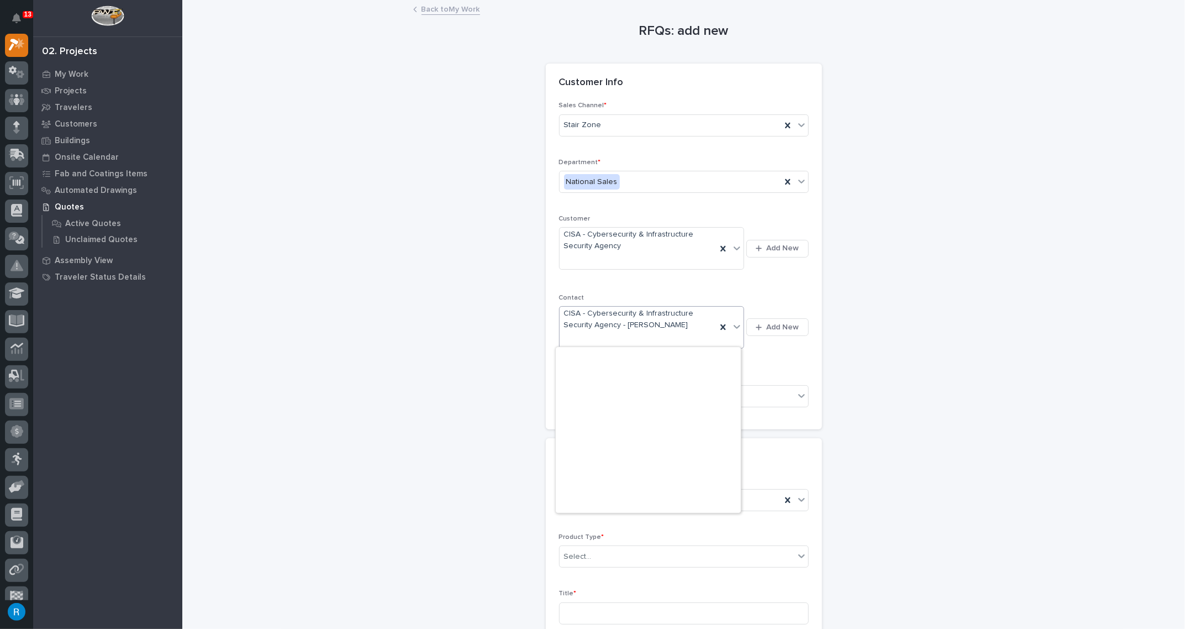
scroll to position [3403, 0]
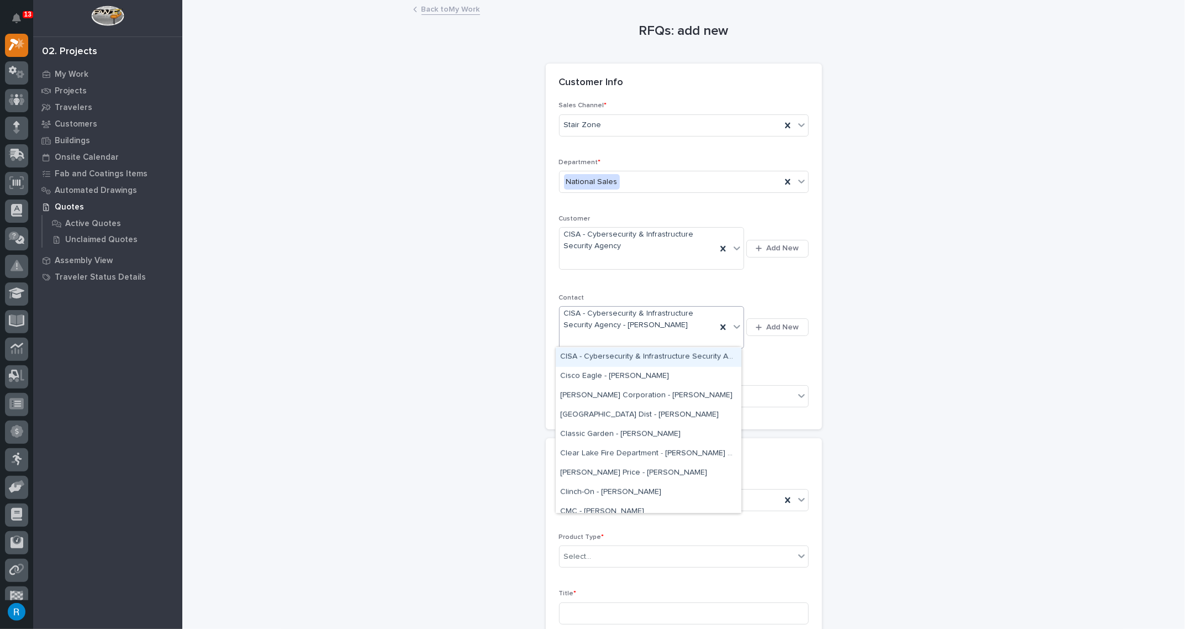
click at [696, 326] on span "CISA - Cybersecurity & Infrastructure Security Agency - [PERSON_NAME]" at bounding box center [638, 319] width 149 height 23
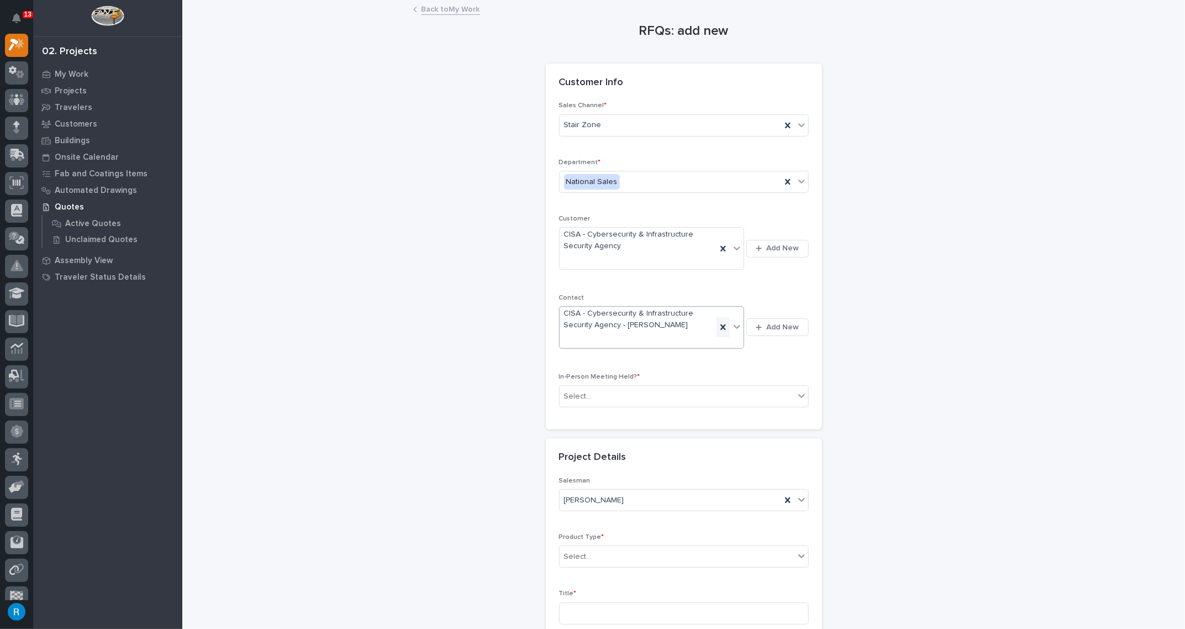
click at [723, 327] on icon at bounding box center [723, 327] width 11 height 11
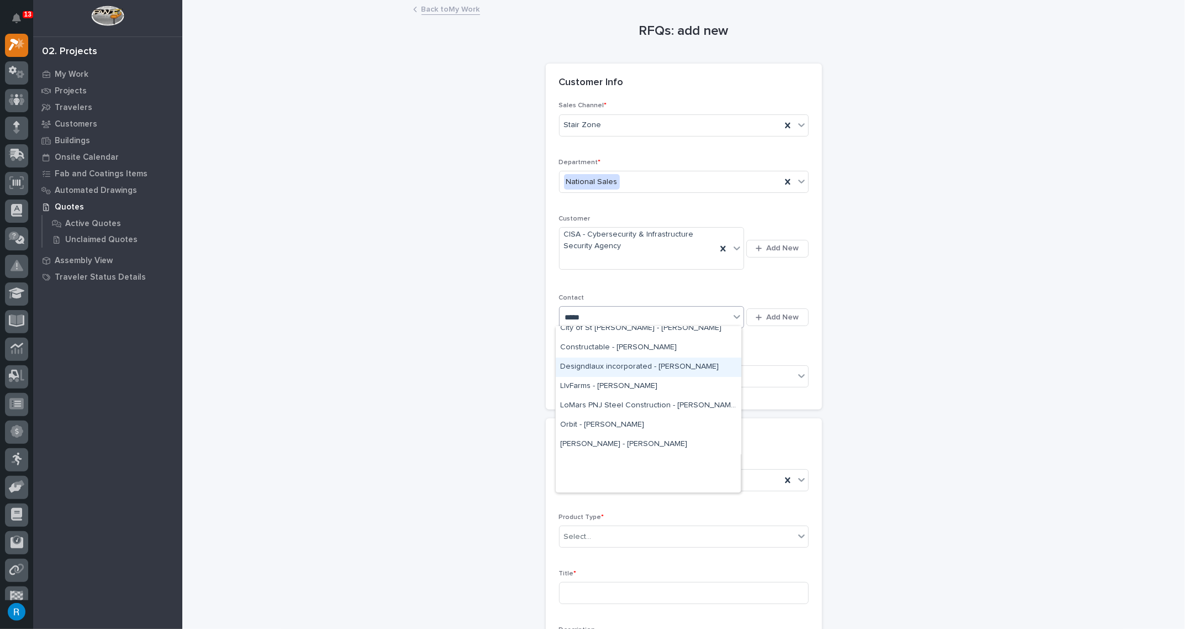
scroll to position [0, 0]
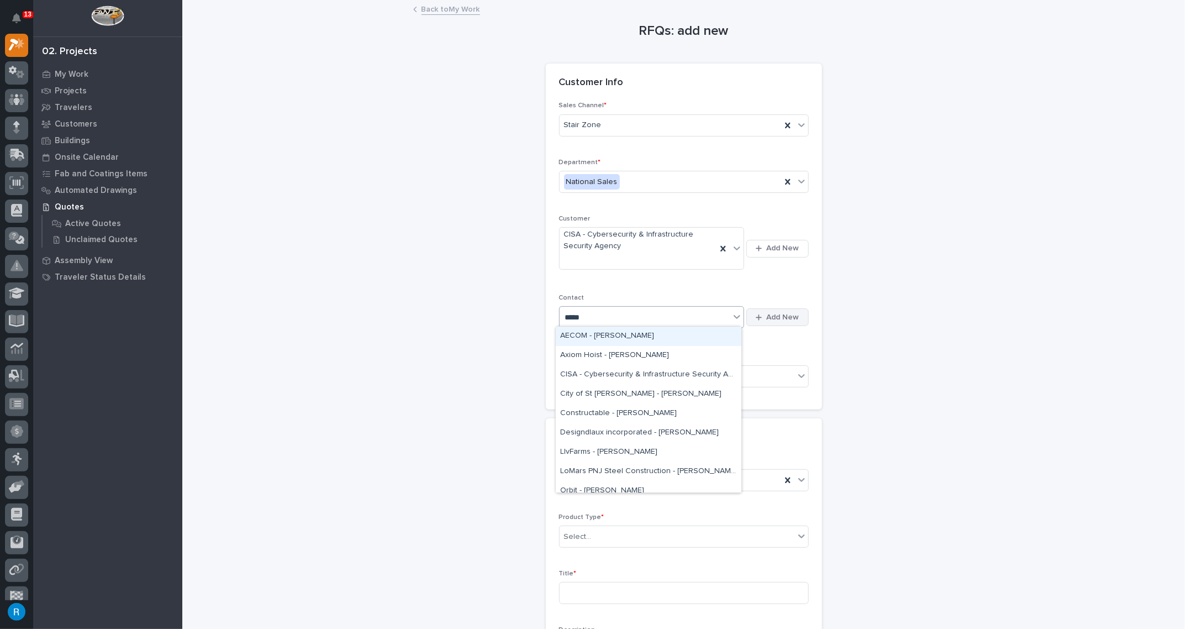
type input "*****"
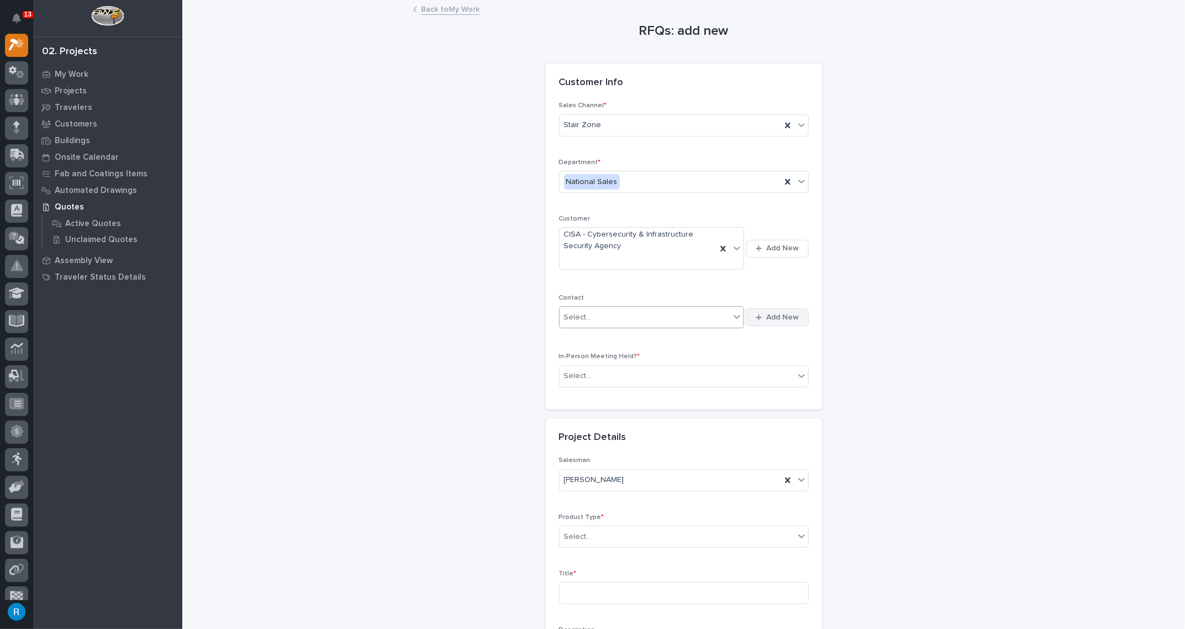
click at [787, 315] on span "Add New" at bounding box center [783, 317] width 33 height 10
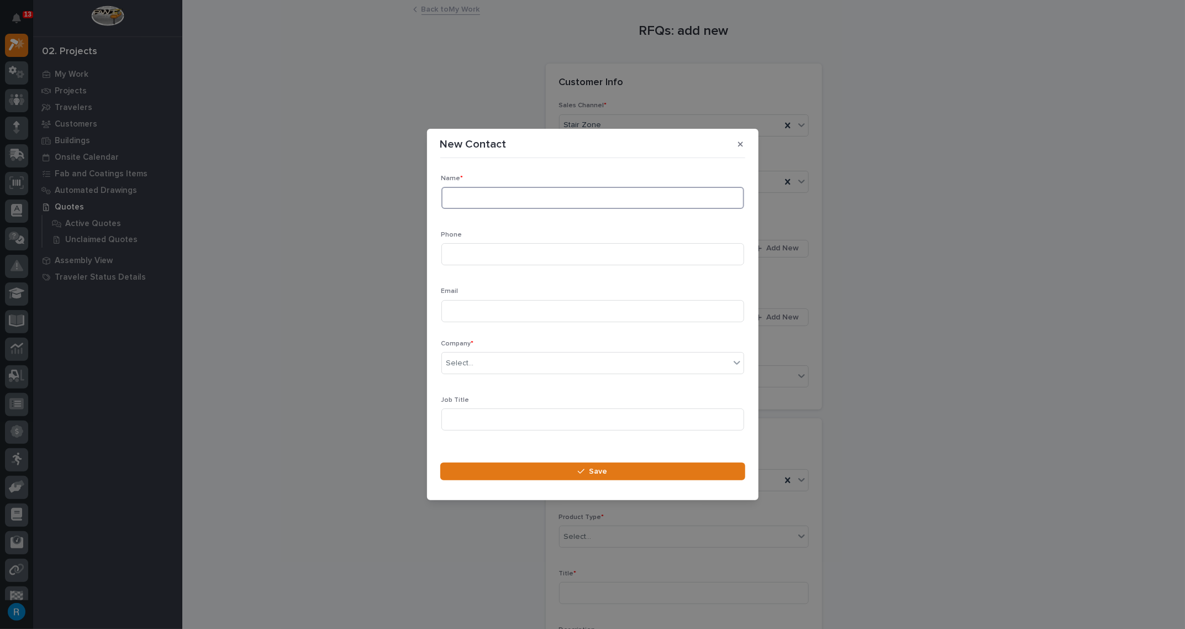
click at [462, 199] on input at bounding box center [592, 198] width 303 height 22
click at [744, 143] on button "button" at bounding box center [741, 144] width 18 height 18
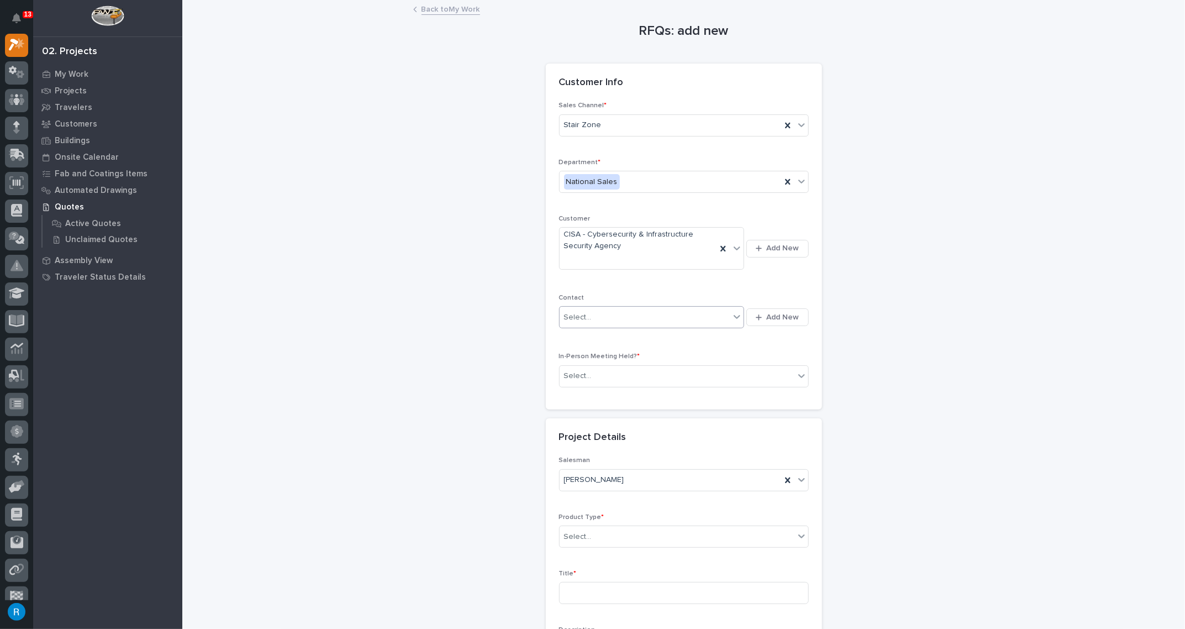
click at [573, 317] on div "Select..." at bounding box center [578, 318] width 28 height 12
click at [900, 287] on div "RFQs: add new Loading... Saving… Loading... Saving… Loading... Saving… Customer…" at bounding box center [683, 395] width 981 height 788
click at [622, 375] on div "Select..." at bounding box center [677, 376] width 235 height 18
click at [571, 410] on span "No" at bounding box center [567, 413] width 15 height 12
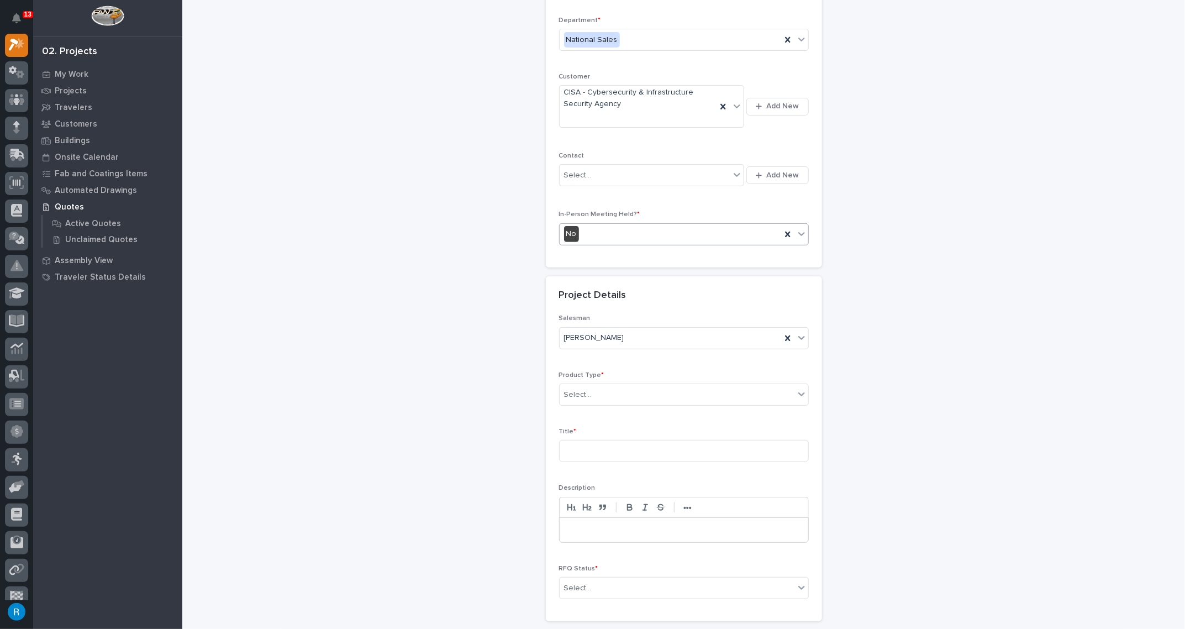
scroll to position [150, 0]
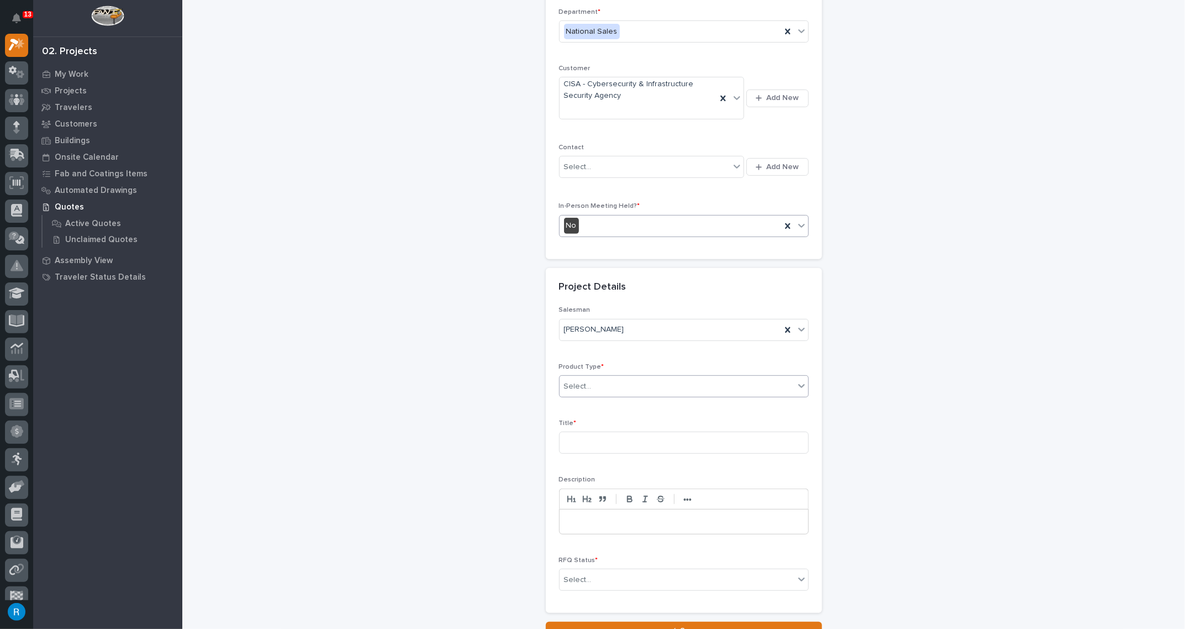
click at [586, 381] on div "Select..." at bounding box center [578, 387] width 28 height 12
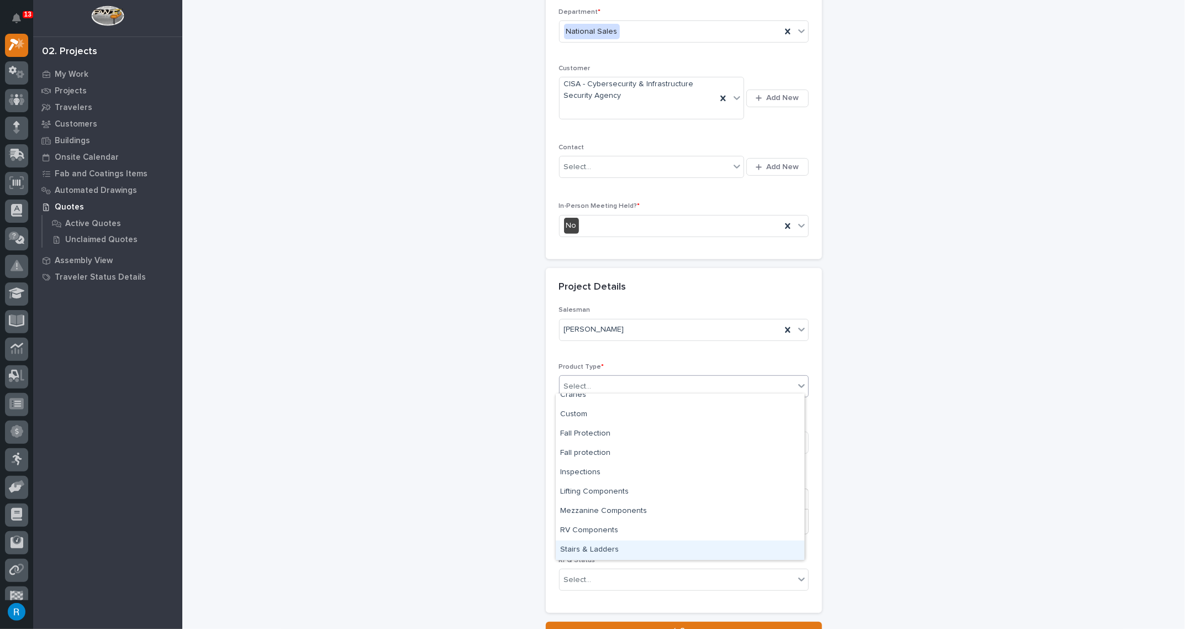
click at [602, 549] on div "Stairs & Ladders" at bounding box center [680, 549] width 249 height 19
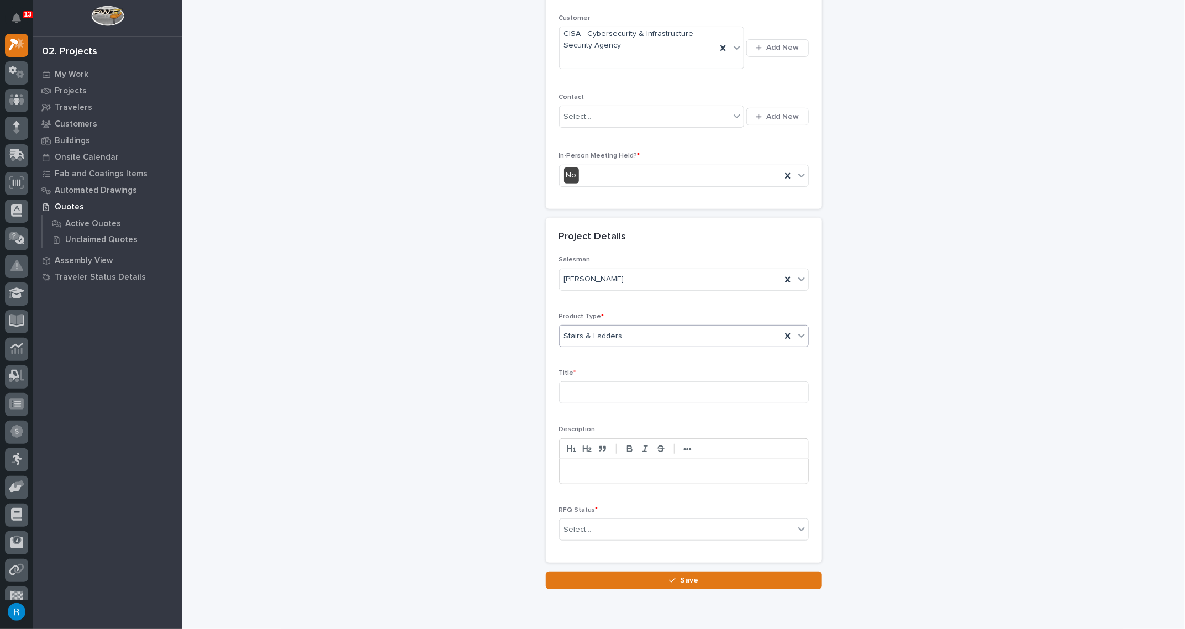
scroll to position [243, 0]
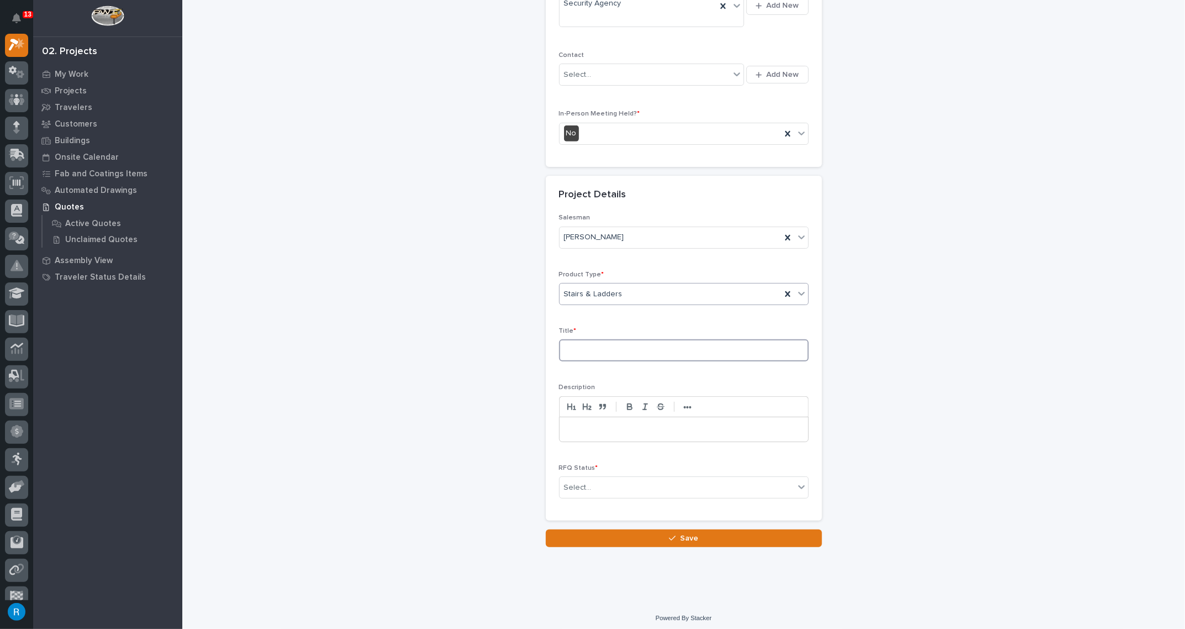
click at [569, 349] on input at bounding box center [684, 350] width 250 height 22
type input "Straight Stairs"
click at [657, 480] on div "Select..." at bounding box center [677, 487] width 235 height 18
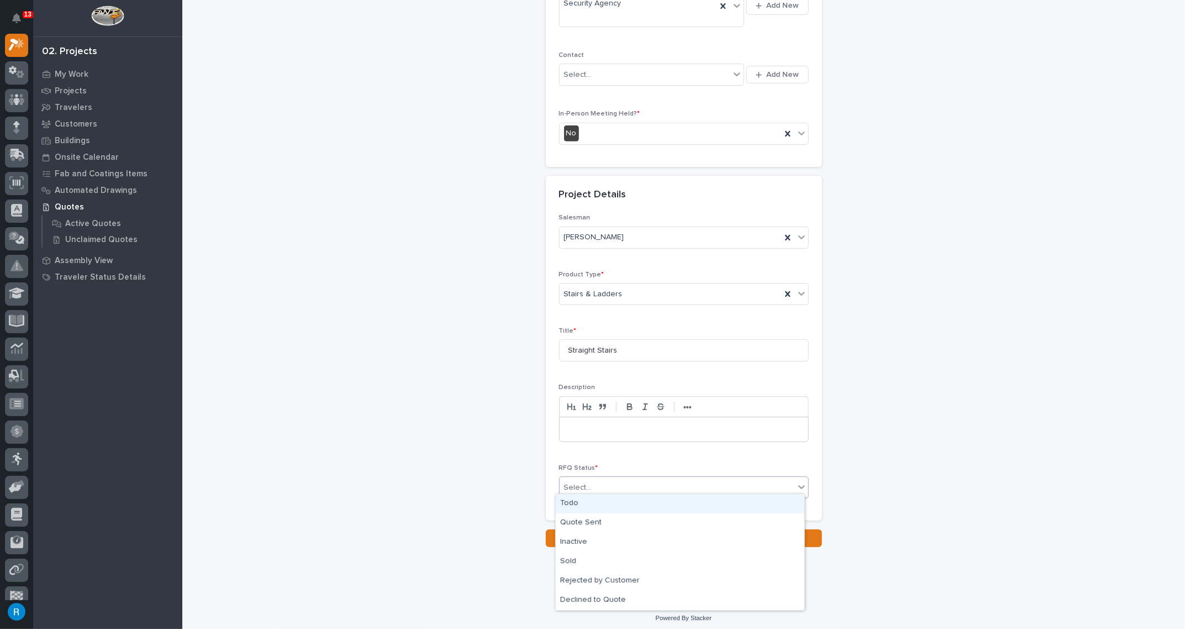
click at [565, 502] on div "Todo" at bounding box center [680, 503] width 249 height 19
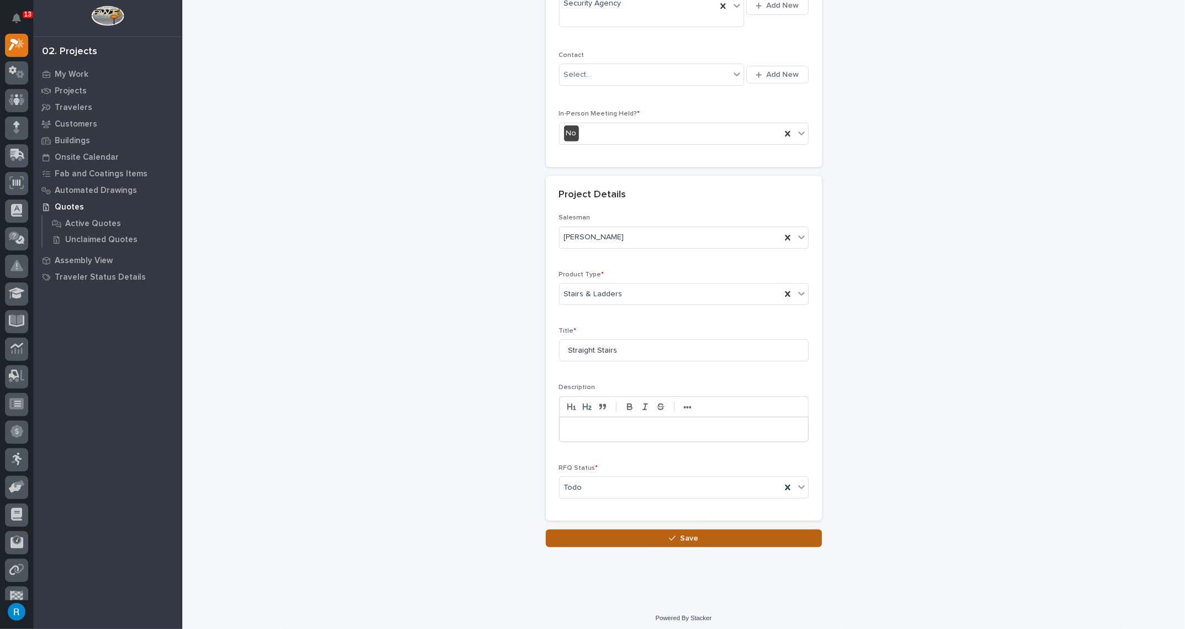
click at [686, 539] on button "Save" at bounding box center [684, 538] width 276 height 18
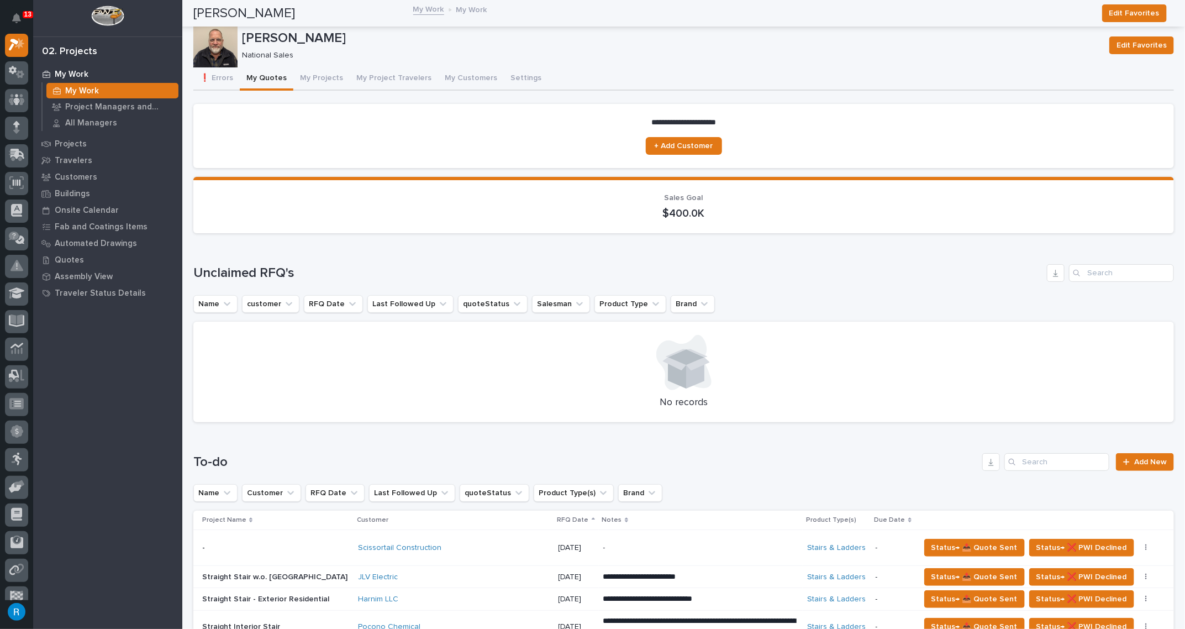
scroll to position [602, 0]
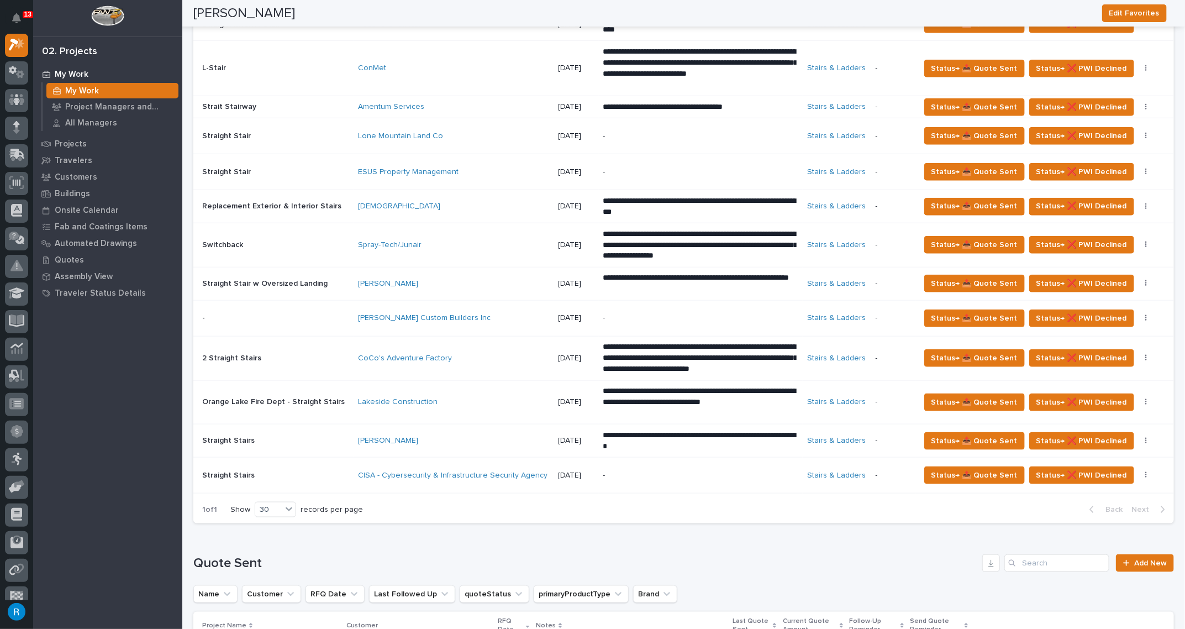
click at [643, 477] on div "-" at bounding box center [699, 475] width 193 height 25
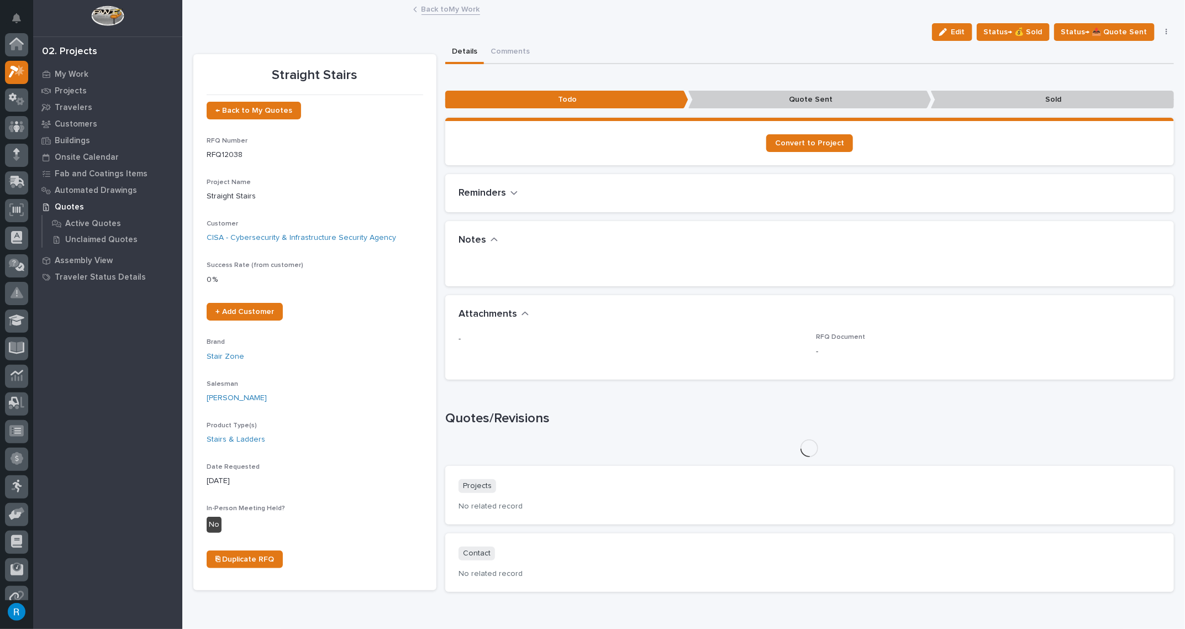
scroll to position [27, 0]
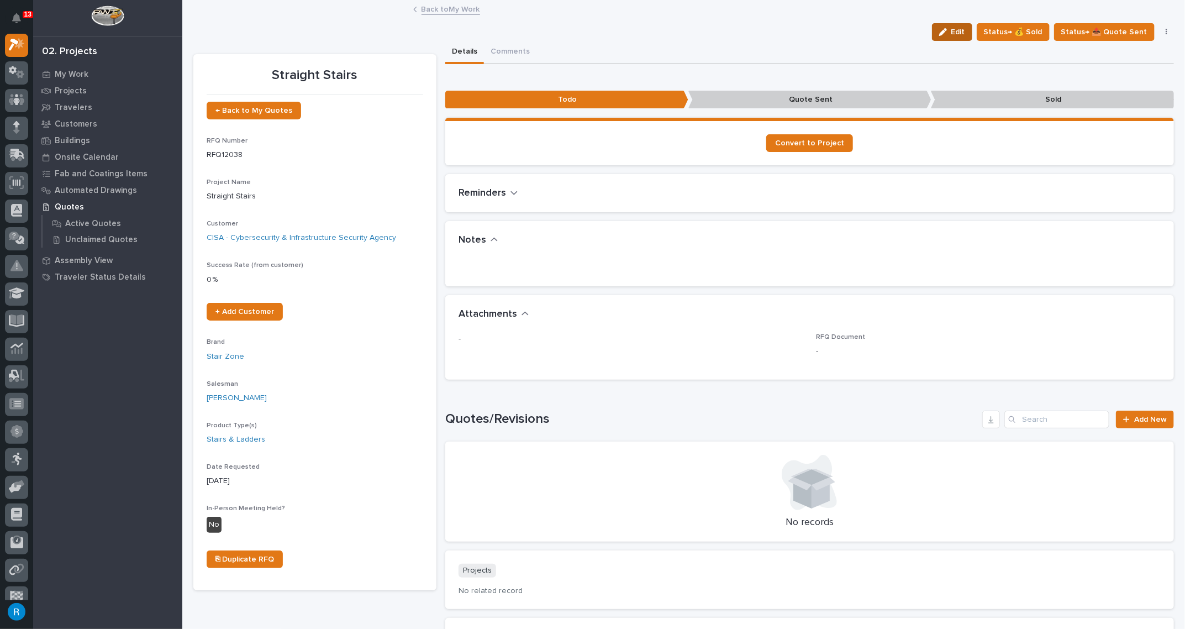
click at [964, 33] on span "Edit" at bounding box center [958, 32] width 14 height 10
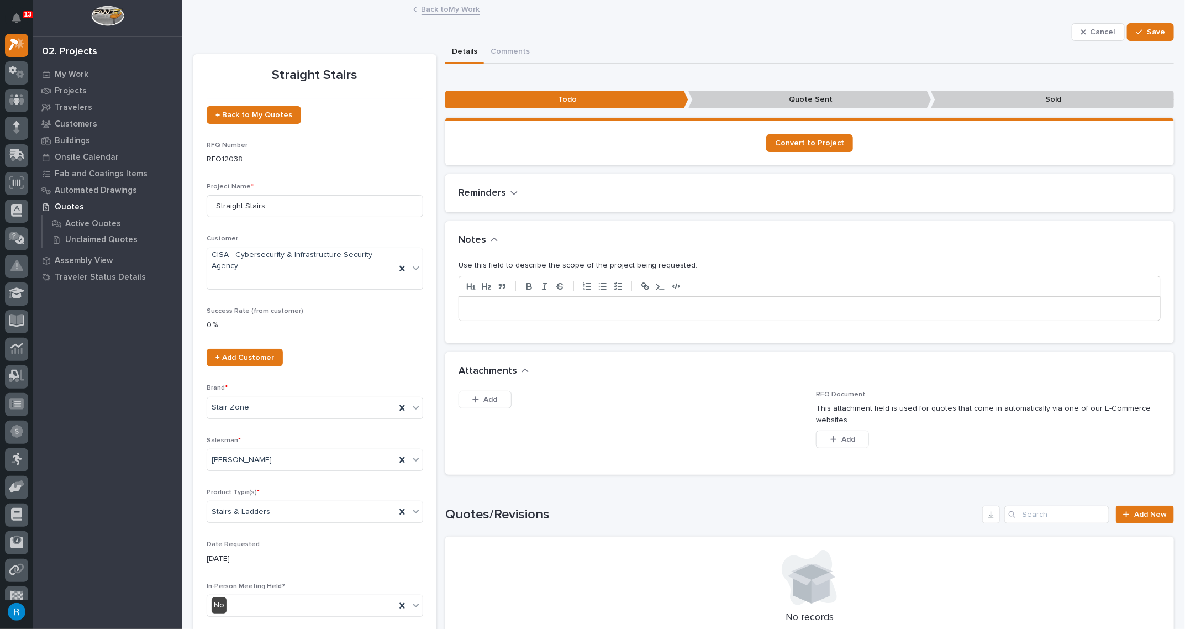
click at [480, 308] on p at bounding box center [809, 308] width 685 height 11
click at [464, 308] on div "**********" at bounding box center [809, 309] width 701 height 24
click at [577, 309] on p "**********" at bounding box center [807, 308] width 680 height 11
click at [1149, 33] on span "Save" at bounding box center [1156, 32] width 18 height 10
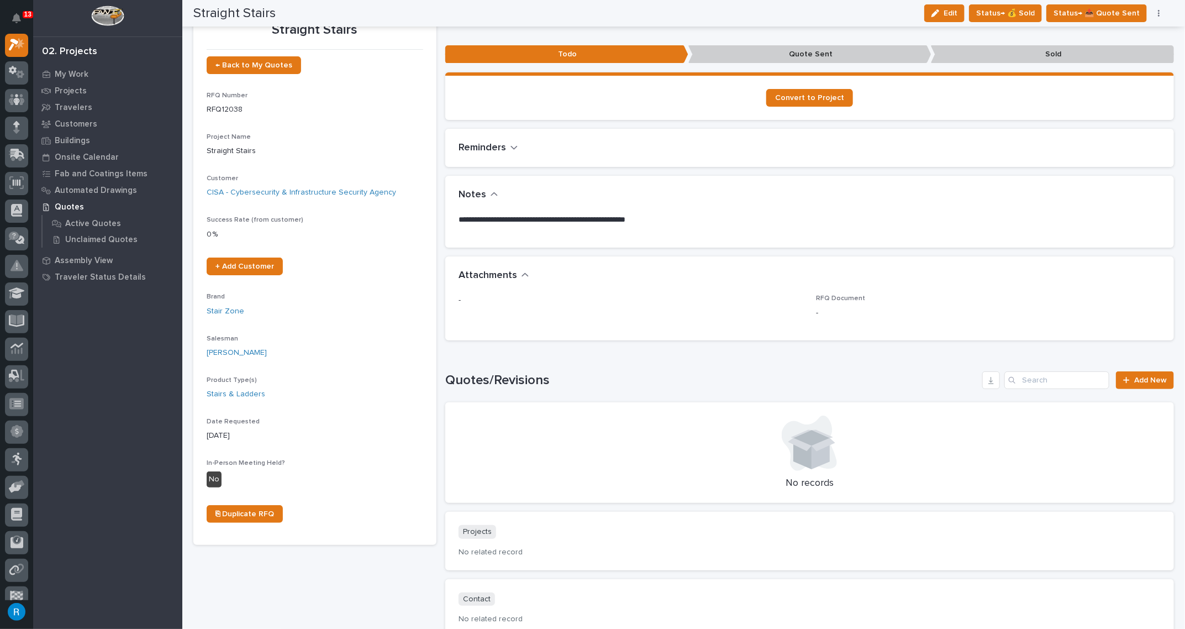
scroll to position [0, 0]
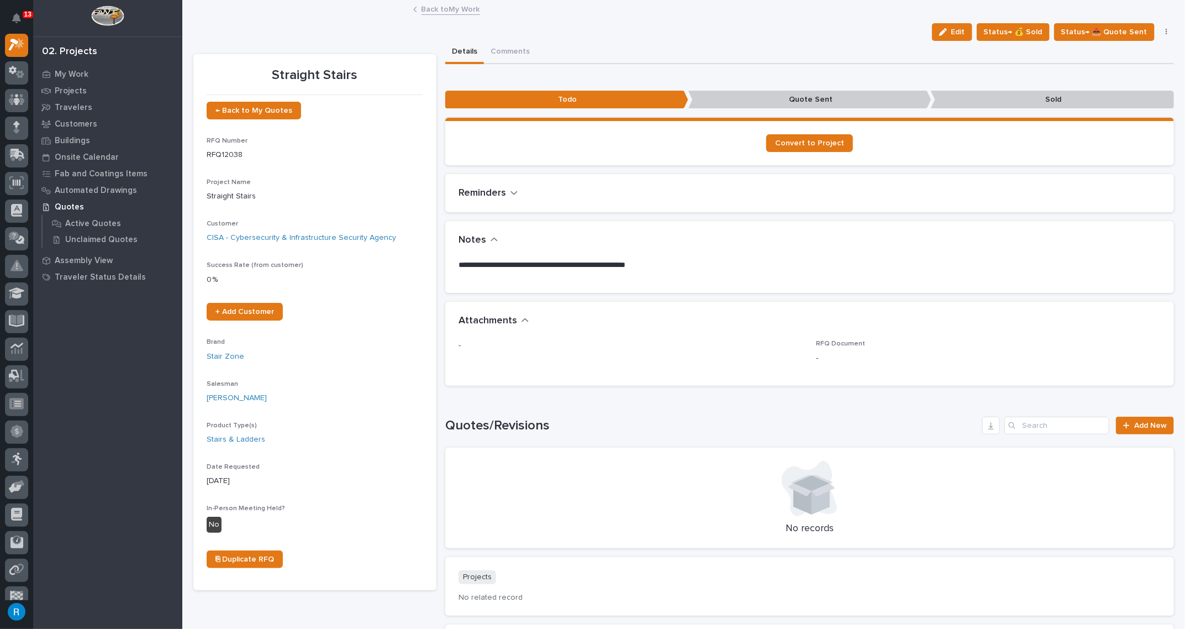
click at [427, 10] on link "Back to My Work" at bounding box center [451, 8] width 59 height 13
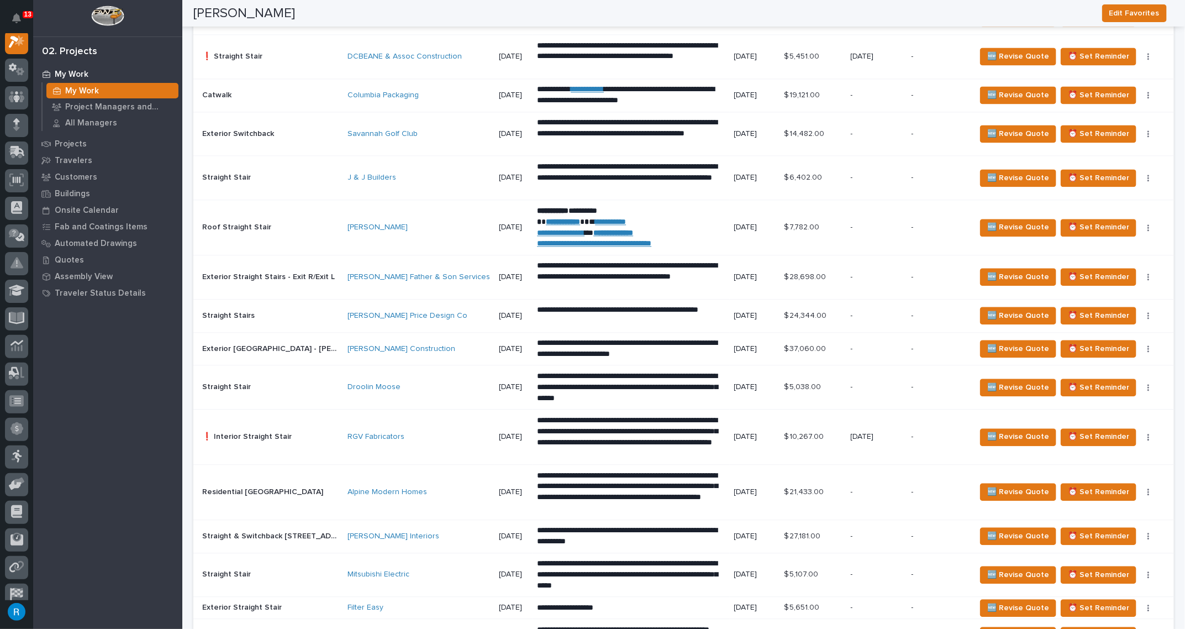
scroll to position [1456, 0]
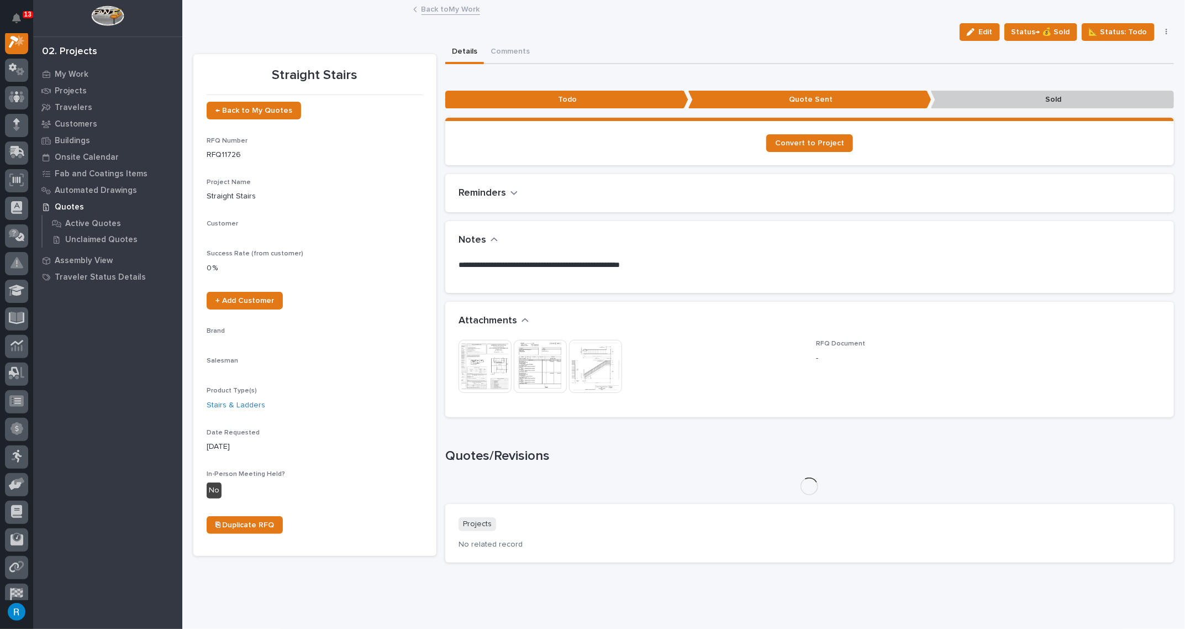
scroll to position [27, 0]
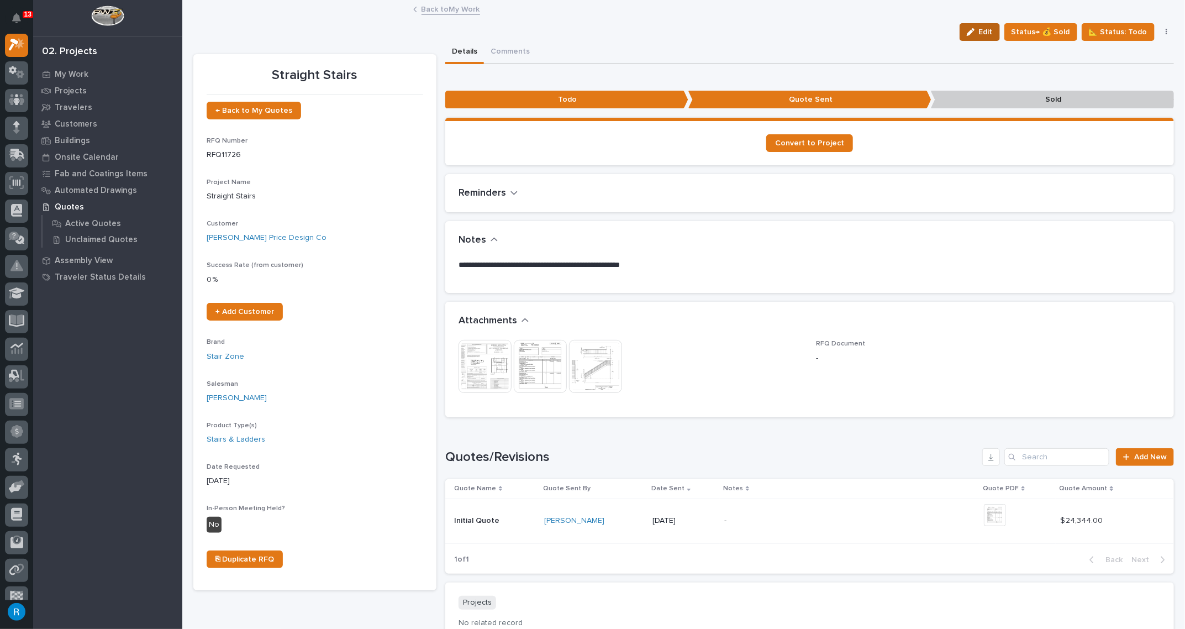
click at [987, 32] on span "Edit" at bounding box center [986, 32] width 14 height 10
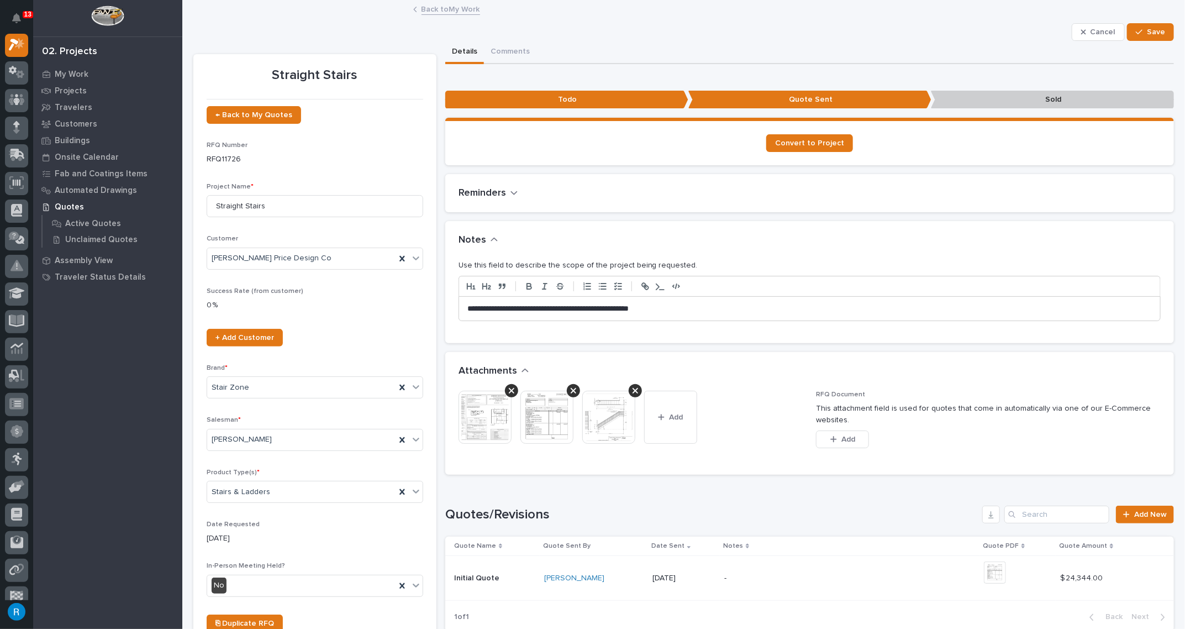
click at [547, 307] on p "**********" at bounding box center [807, 308] width 680 height 11
click at [560, 307] on p "**********" at bounding box center [807, 308] width 680 height 11
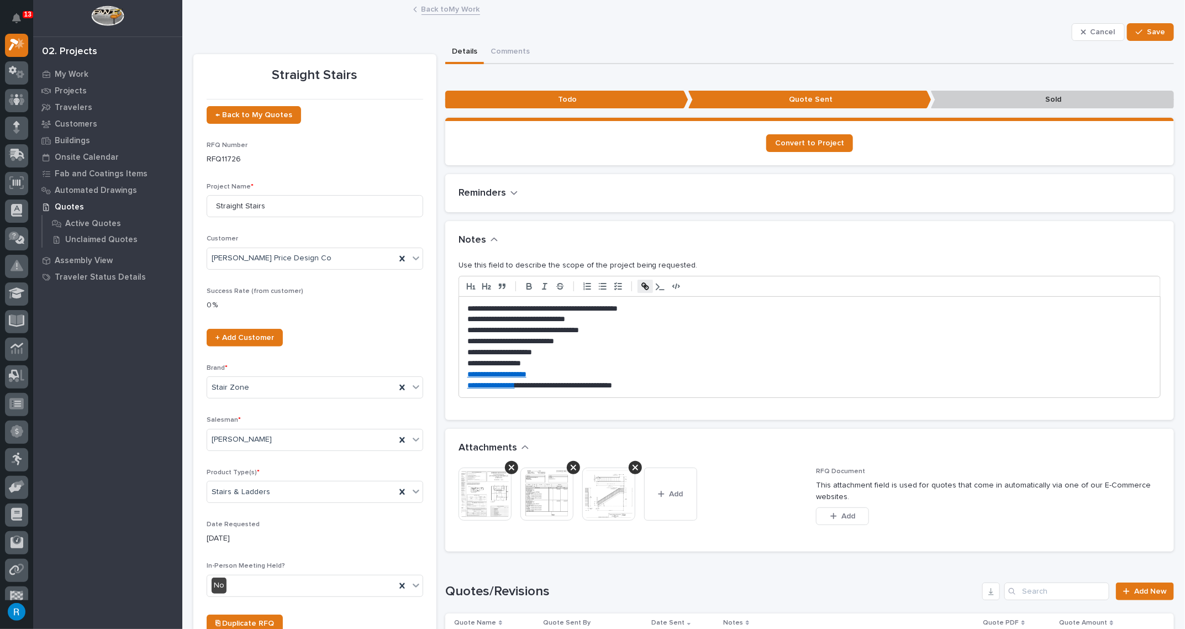
click at [467, 318] on p "**********" at bounding box center [807, 319] width 680 height 11
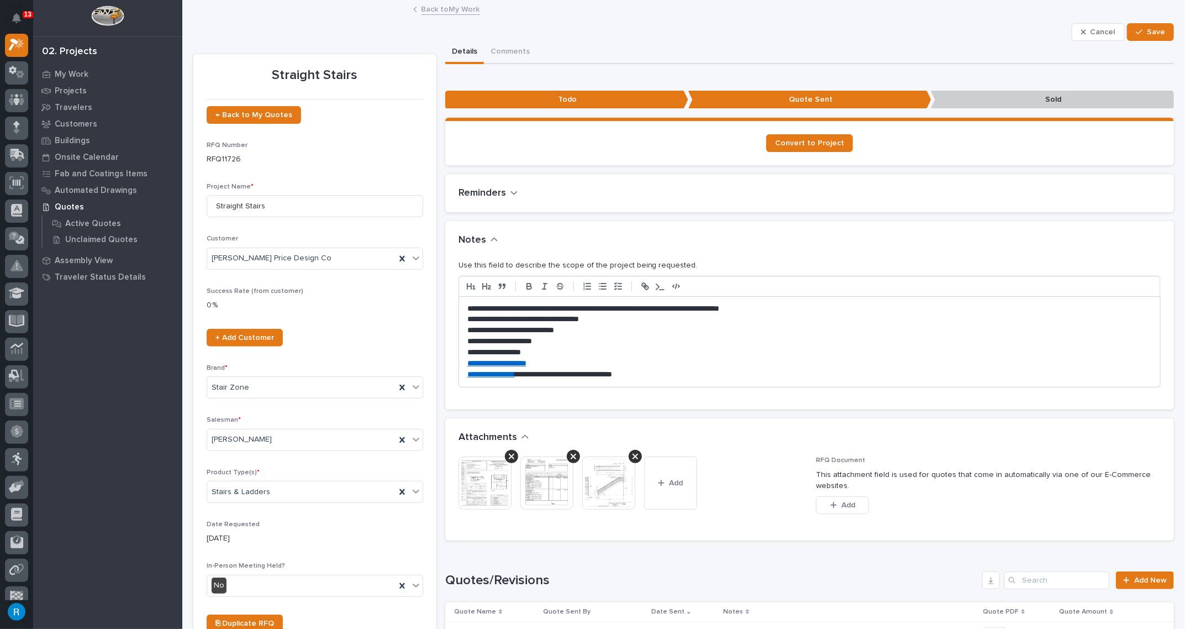
click at [467, 317] on p "**********" at bounding box center [807, 319] width 680 height 11
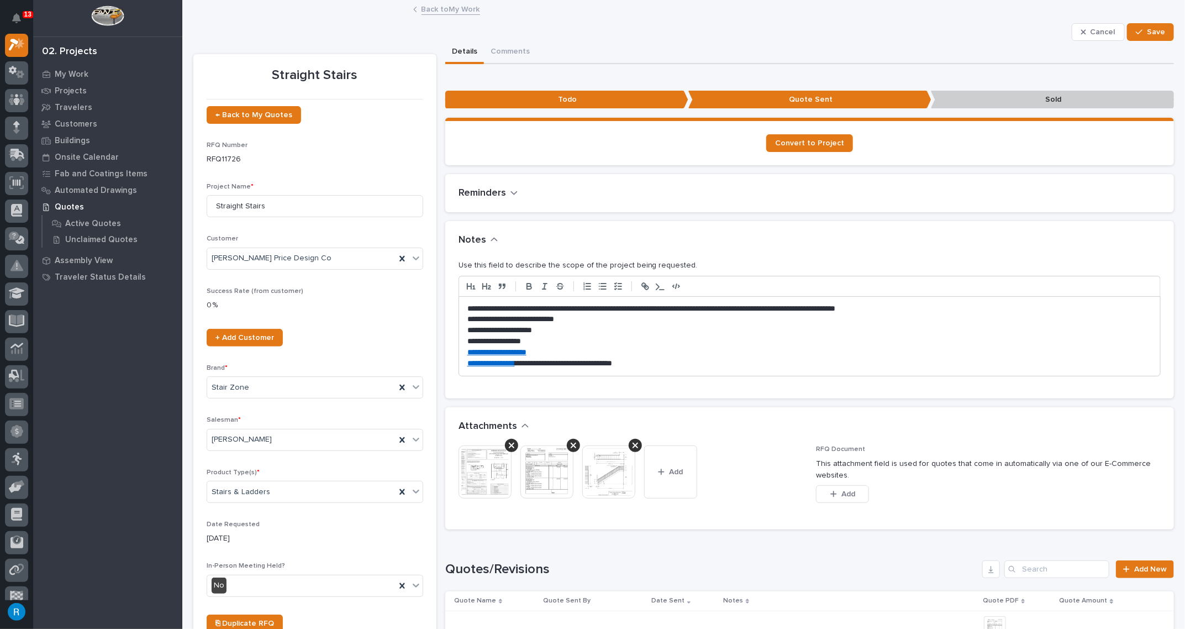
drag, startPoint x: 464, startPoint y: 328, endPoint x: 454, endPoint y: 341, distance: 16.2
click at [464, 329] on div "**********" at bounding box center [809, 336] width 701 height 79
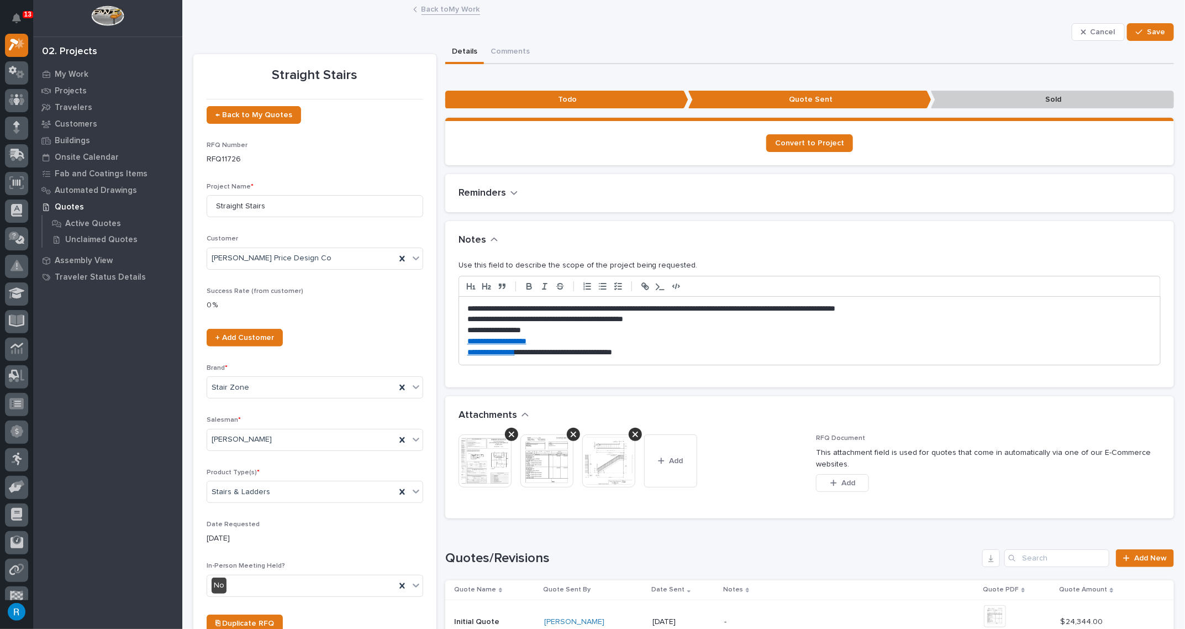
click at [467, 328] on p "**********" at bounding box center [807, 330] width 680 height 11
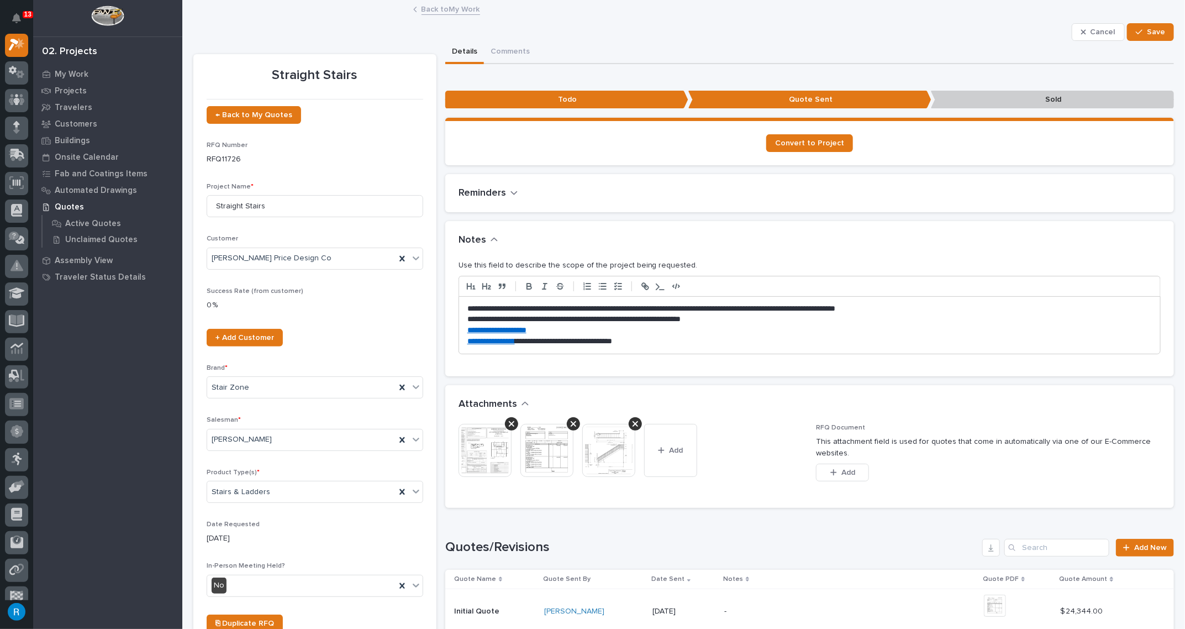
click at [464, 328] on div "**********" at bounding box center [809, 325] width 701 height 57
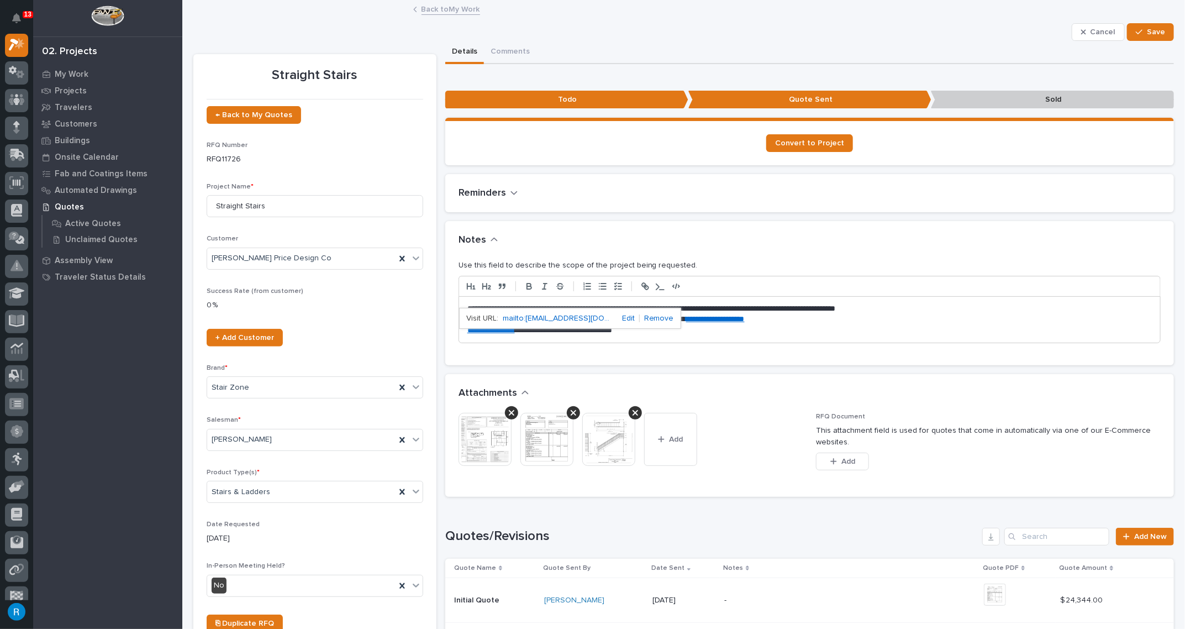
click at [467, 331] on link "**********" at bounding box center [491, 330] width 48 height 8
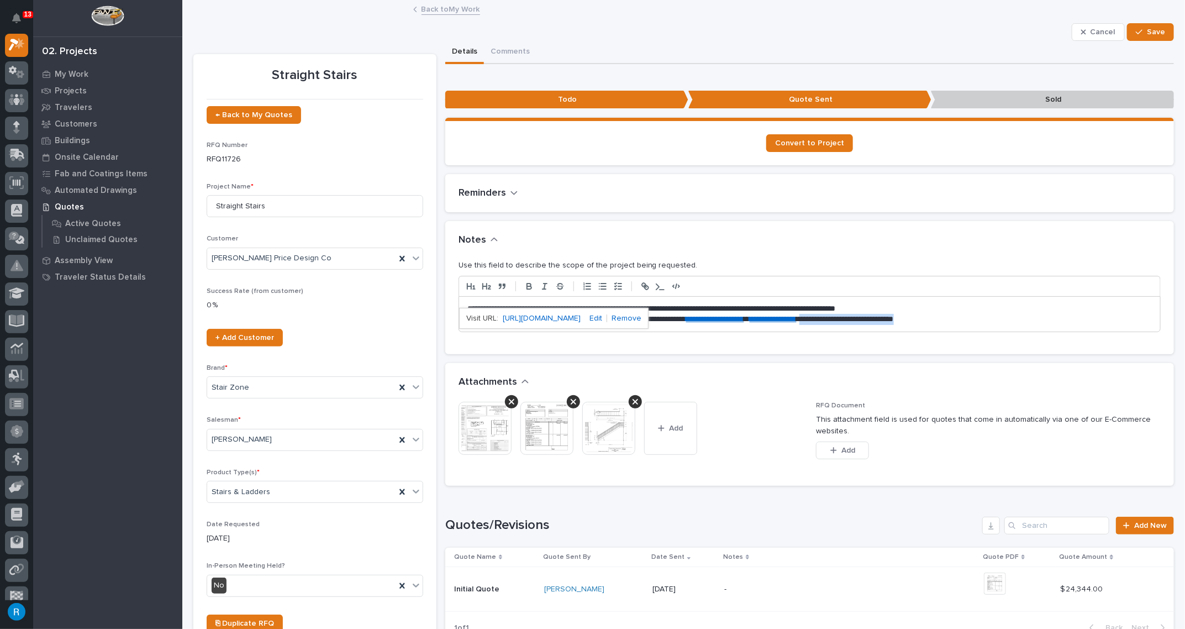
drag, startPoint x: 901, startPoint y: 318, endPoint x: 1037, endPoint y: 322, distance: 136.5
click at [1037, 322] on p "**********" at bounding box center [807, 319] width 680 height 11
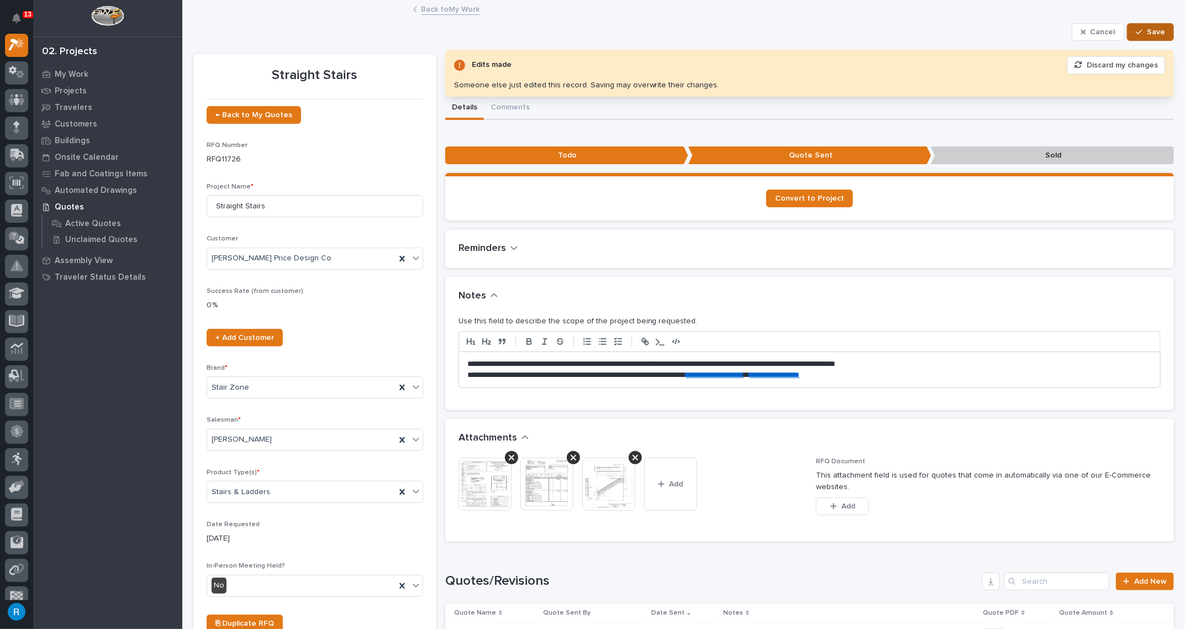
click at [1156, 36] on span "Save" at bounding box center [1156, 32] width 18 height 10
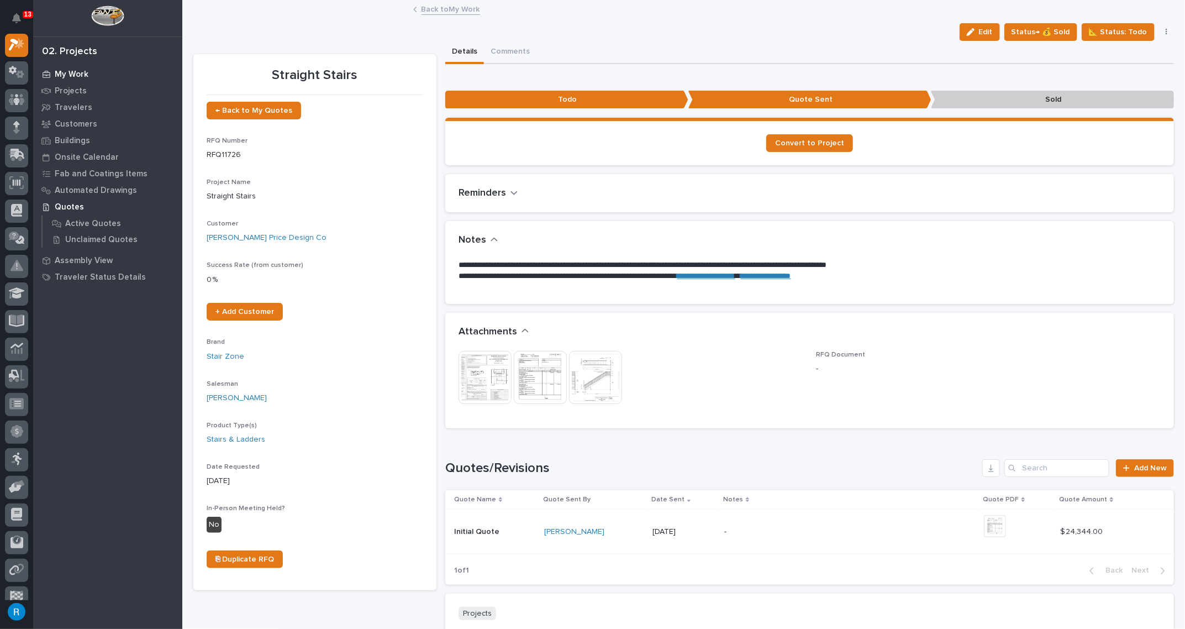
click at [65, 76] on p "My Work" at bounding box center [72, 75] width 34 height 10
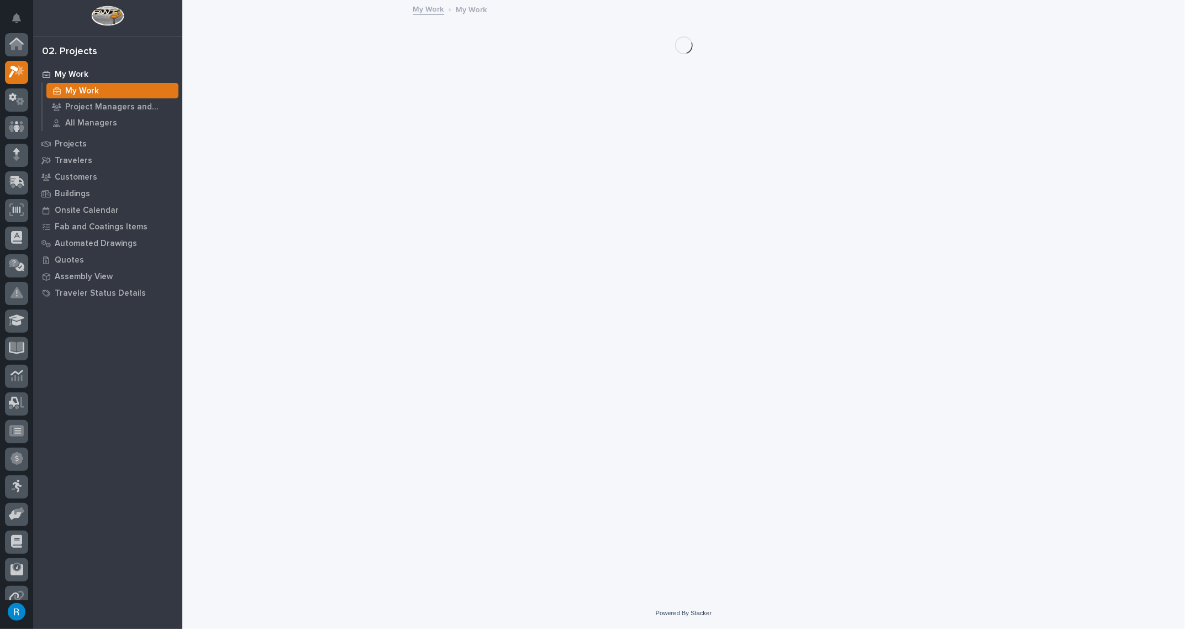
scroll to position [27, 0]
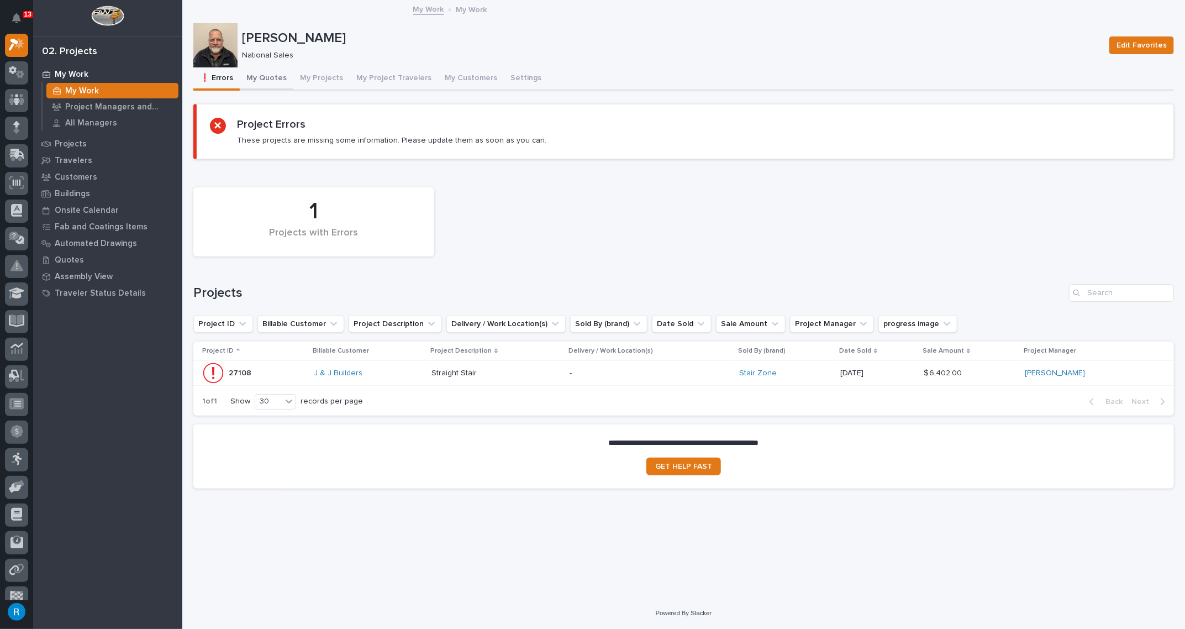
click at [267, 78] on button "My Quotes" at bounding box center [267, 78] width 54 height 23
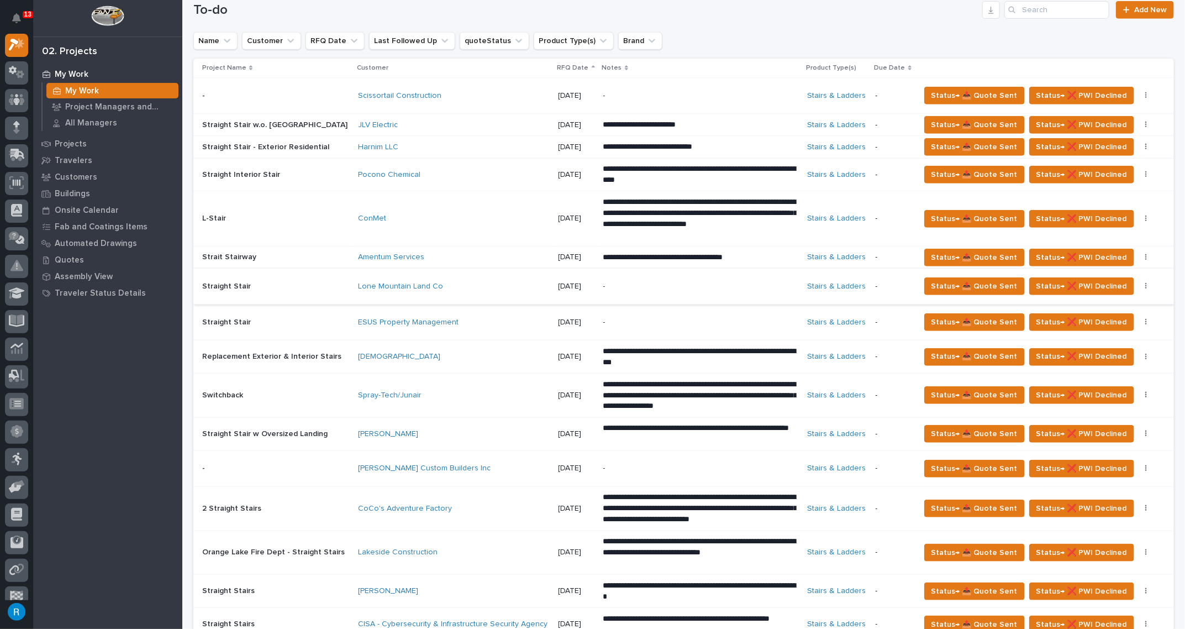
scroll to position [402, 0]
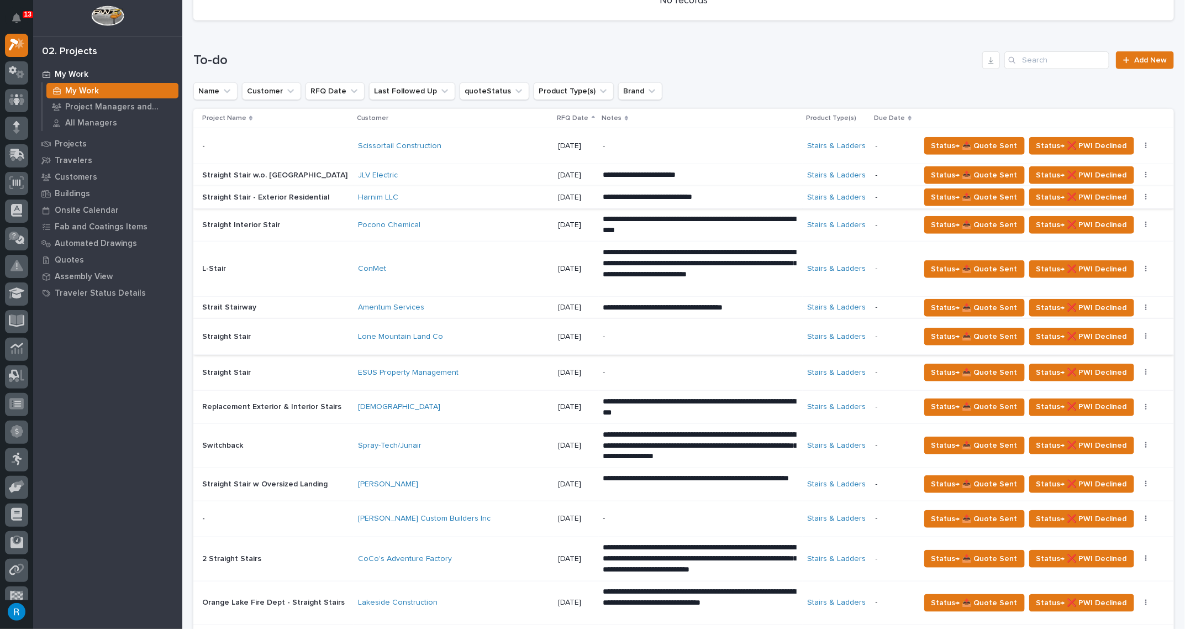
click at [1145, 198] on icon "button" at bounding box center [1146, 197] width 2 height 7
click at [709, 45] on div "**********" at bounding box center [683, 379] width 981 height 701
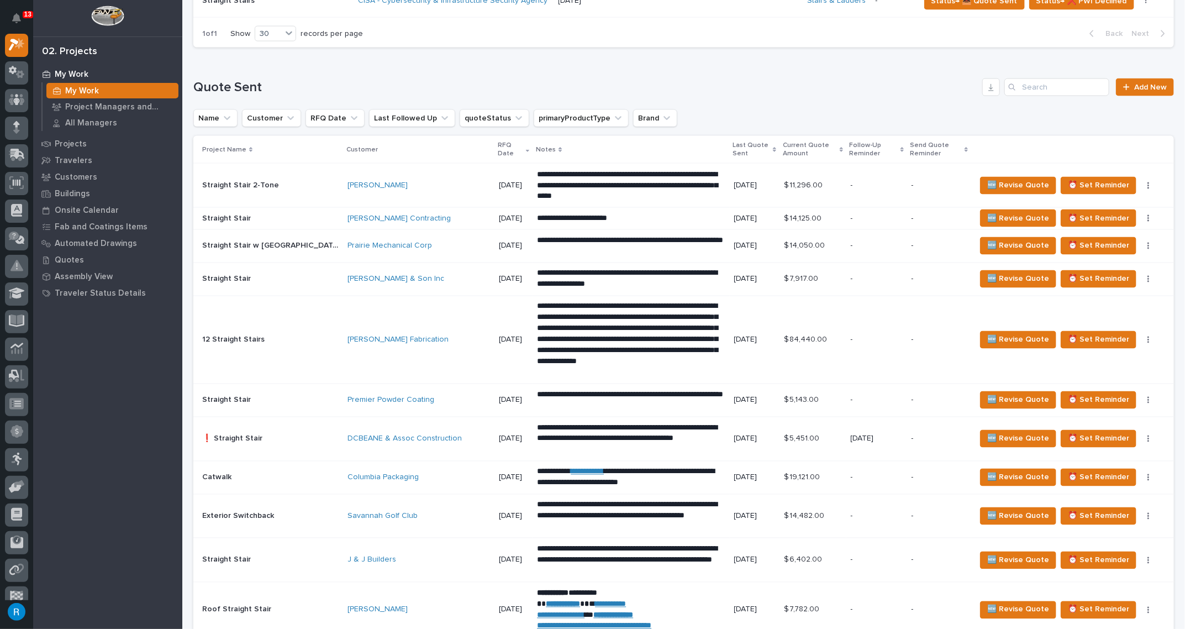
scroll to position [954, 0]
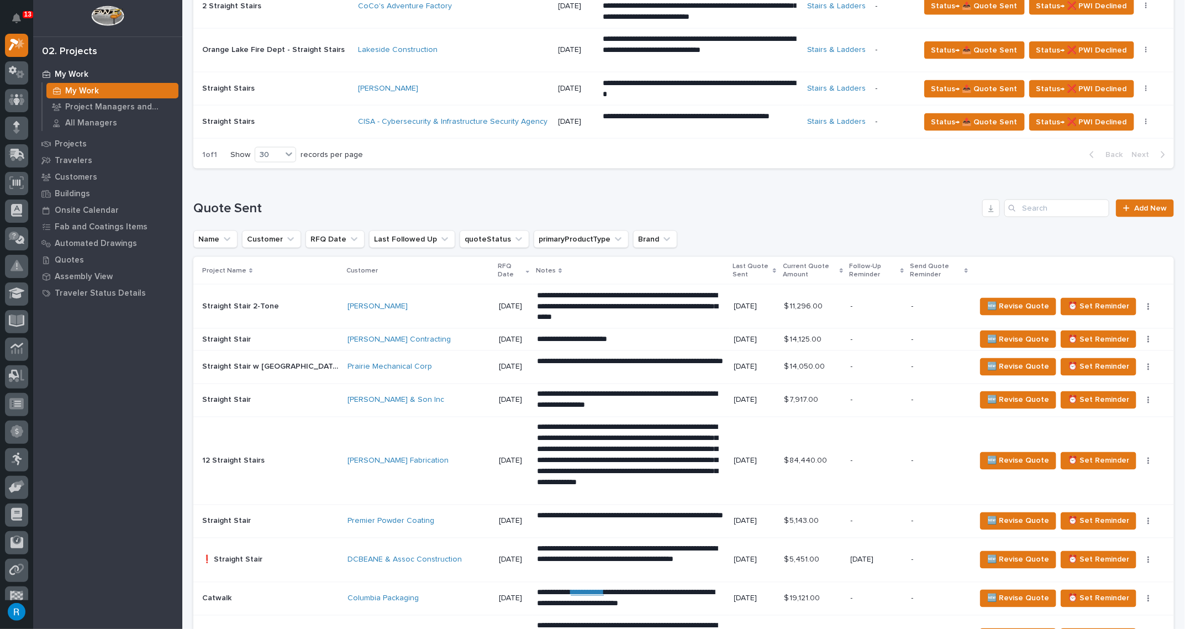
click at [434, 305] on div "[PERSON_NAME]" at bounding box center [419, 306] width 143 height 9
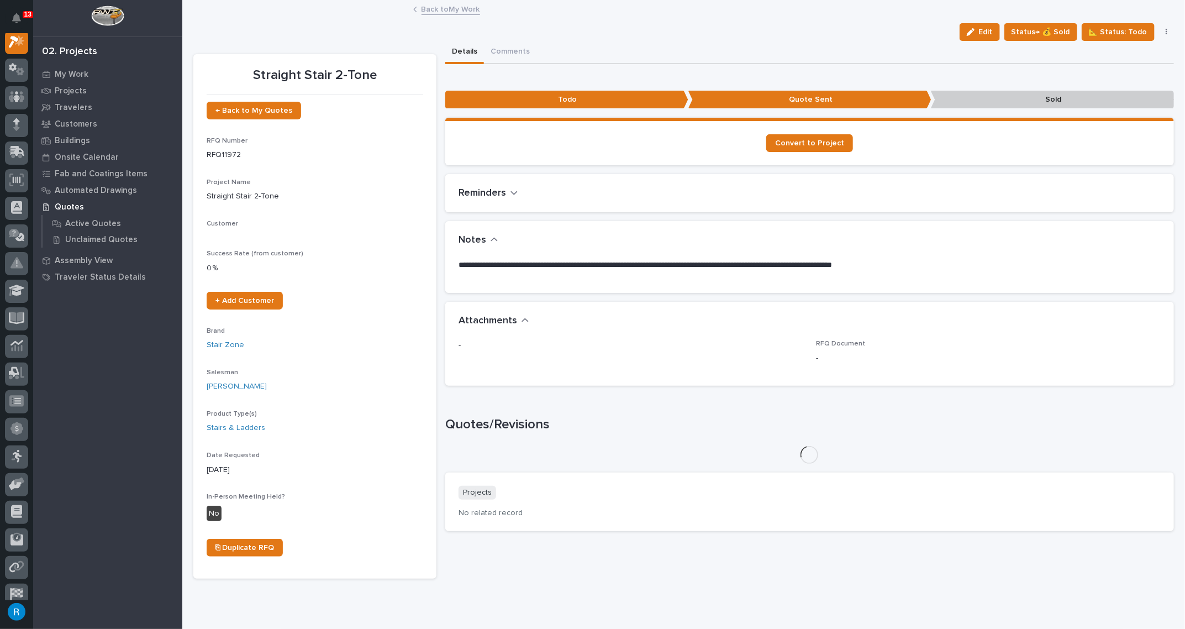
scroll to position [27, 0]
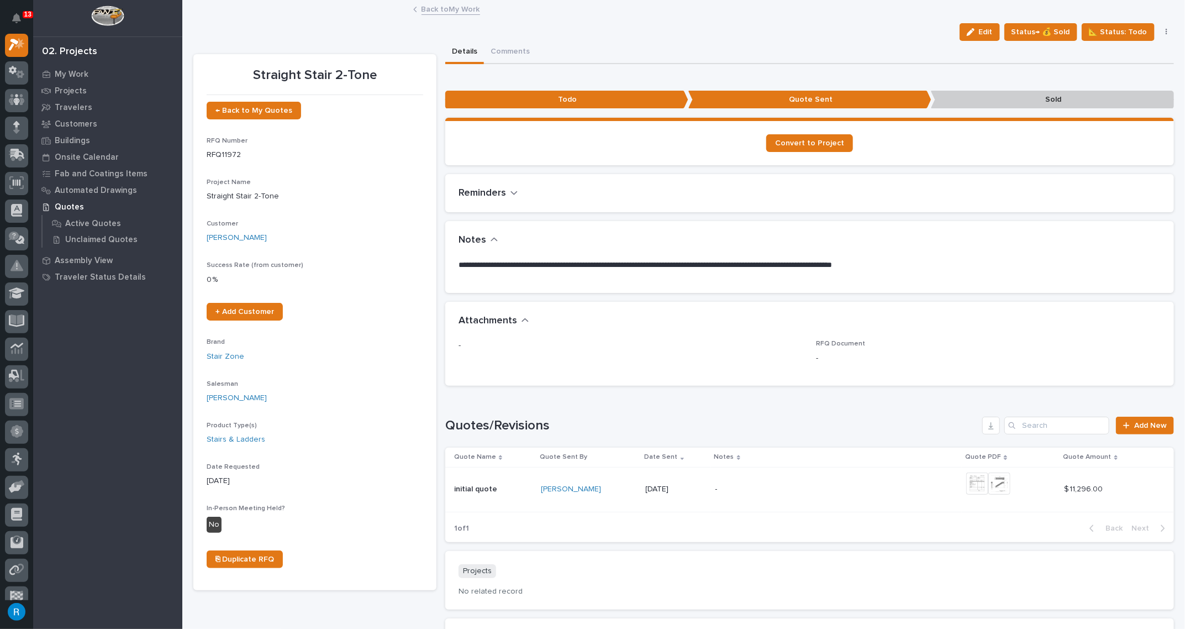
click at [513, 192] on icon "button" at bounding box center [514, 193] width 7 height 4
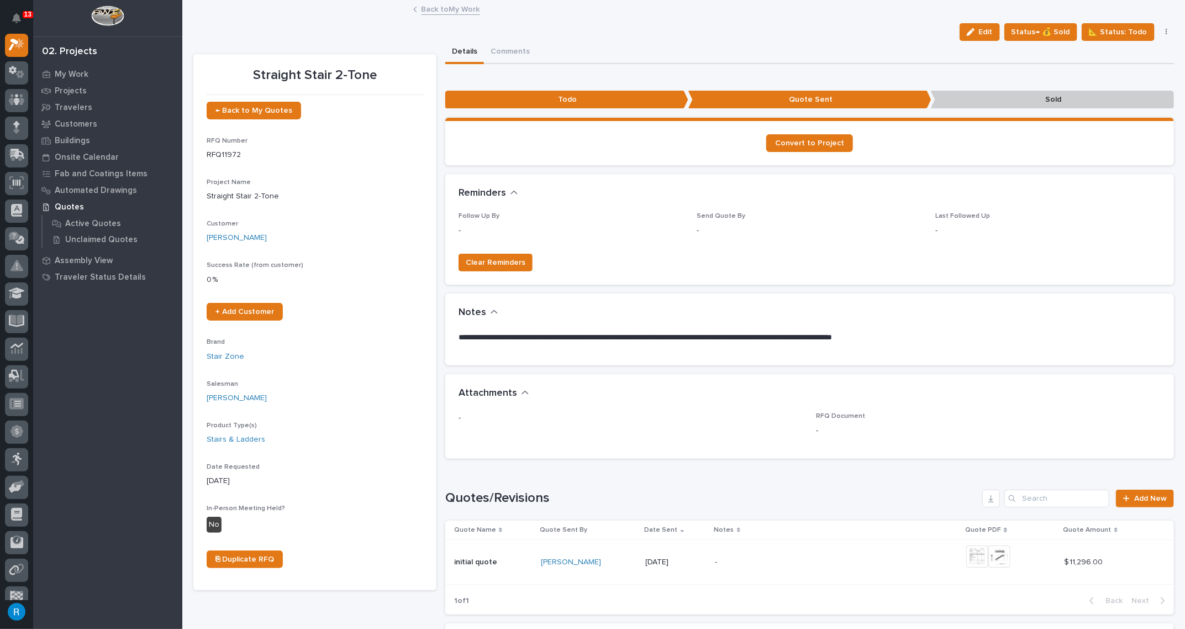
click at [714, 252] on div "Clear Reminders" at bounding box center [810, 260] width 702 height 31
